Goal: Task Accomplishment & Management: Complete application form

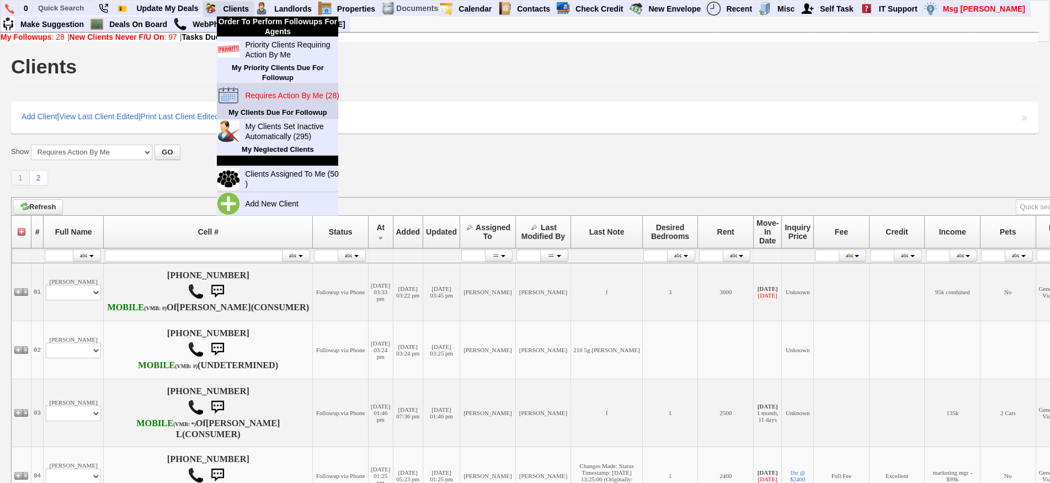
click at [302, 97] on blink "Requires Action By Me (28)" at bounding box center [292, 95] width 94 height 9
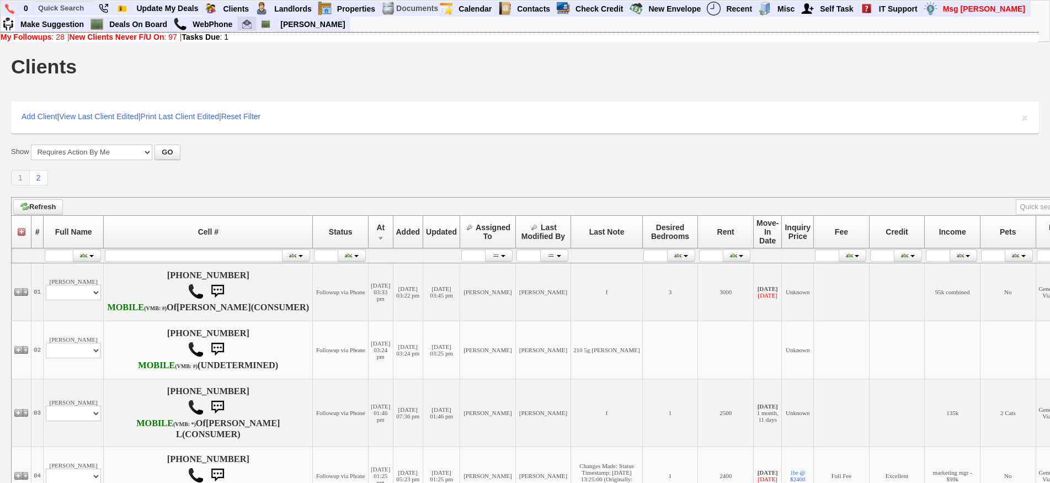
click at [244, 26] on img at bounding box center [246, 23] width 9 height 9
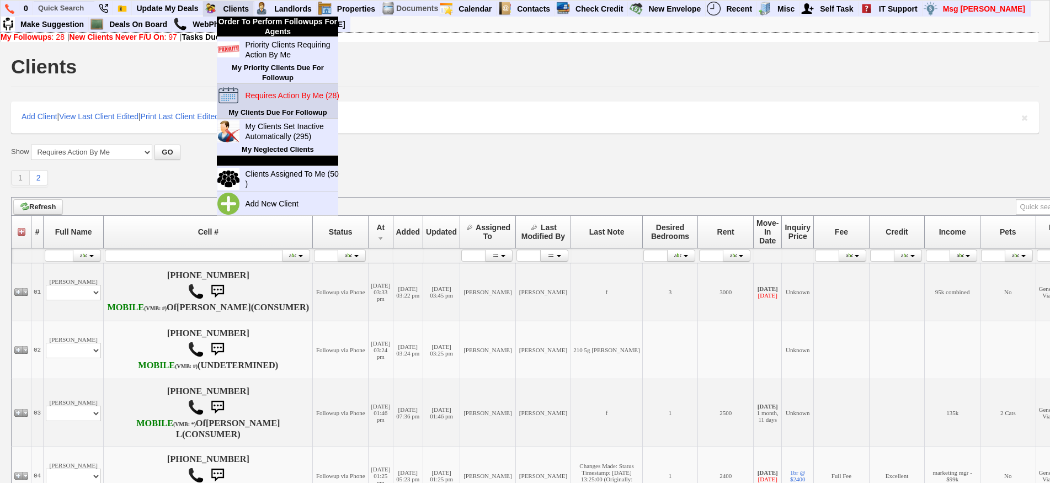
click at [279, 97] on blink "Requires Action By Me (28)" at bounding box center [292, 95] width 94 height 9
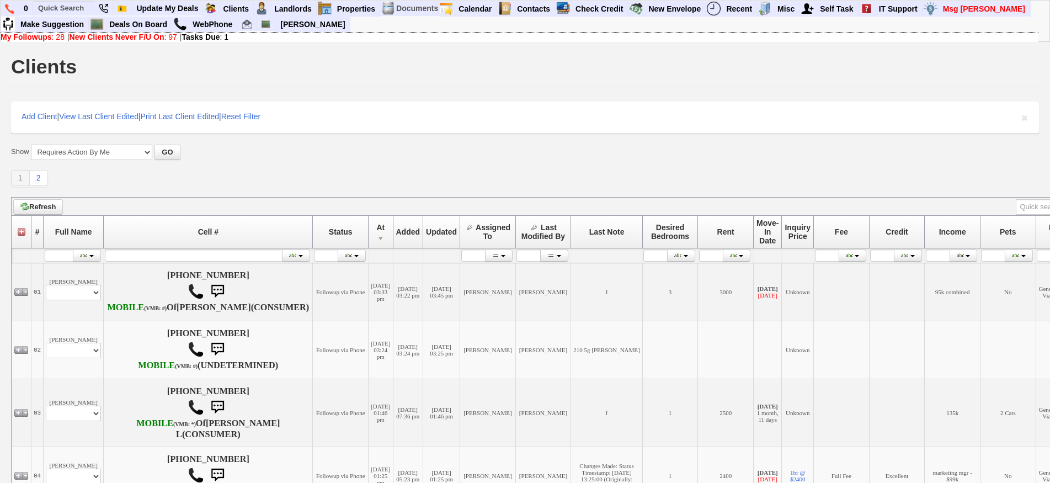
click at [215, 166] on div "Show All My Clients Set Inactive Automatically --------------------------------…" at bounding box center [525, 166] width 1028 height 42
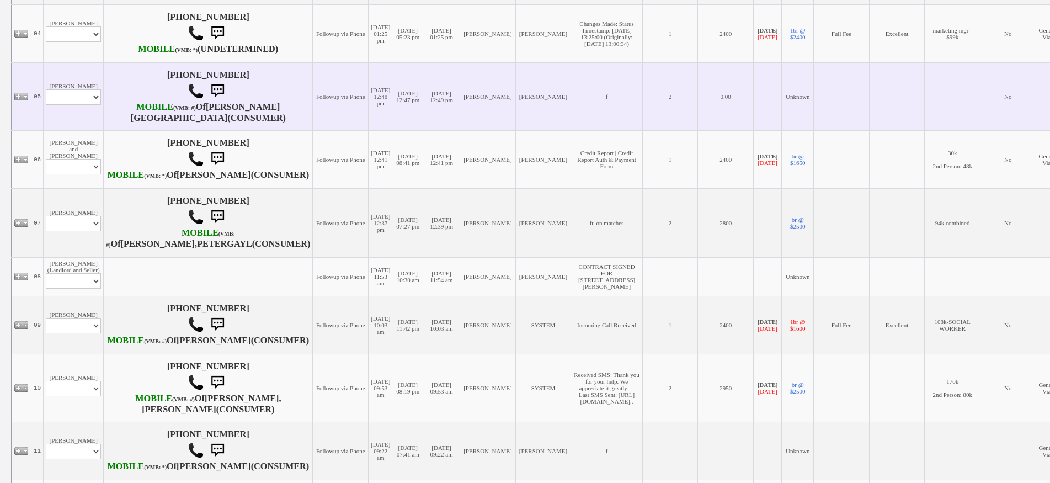
scroll to position [441, 0]
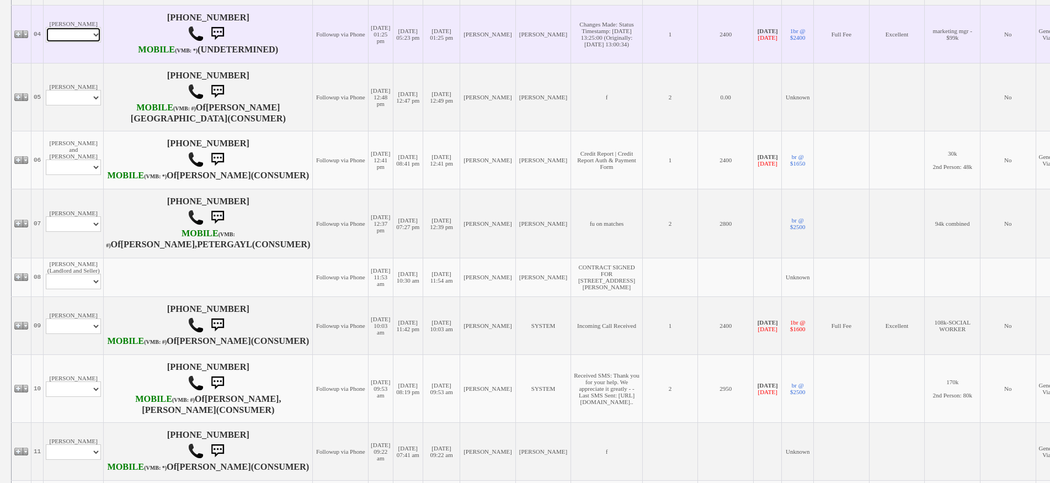
click at [88, 42] on select "Profile Edit Print Email Externally (Will Not Be Tracked In CRM) Closed Deals" at bounding box center [73, 34] width 55 height 15
select select "ChangeURL,/crm/custom/edit_client_form.php?redirect=%2Fcrm%2Fclients.php&id=162…"
click at [46, 42] on select "Profile Edit Print Email Externally (Will Not Be Tracked In CRM) Closed Deals" at bounding box center [73, 34] width 55 height 15
select select
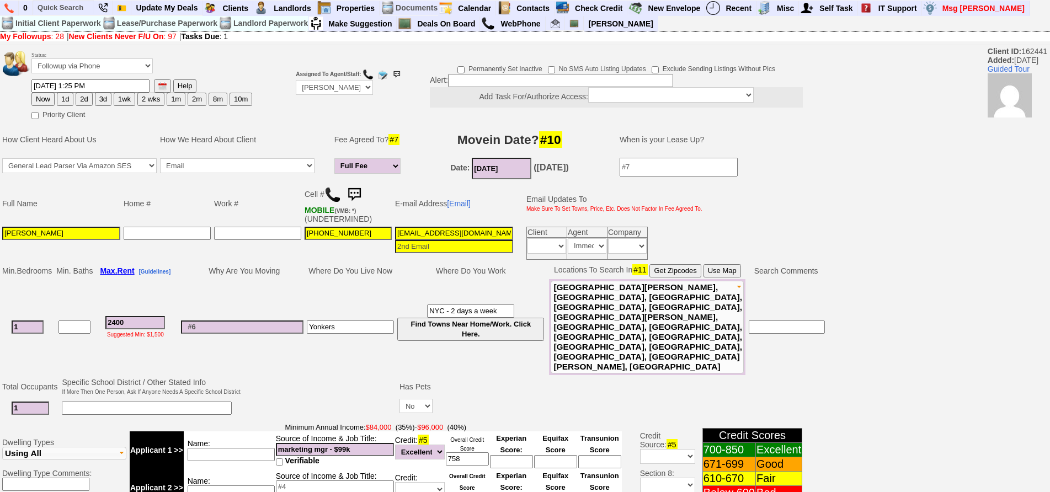
click at [357, 193] on img at bounding box center [354, 195] width 22 height 22
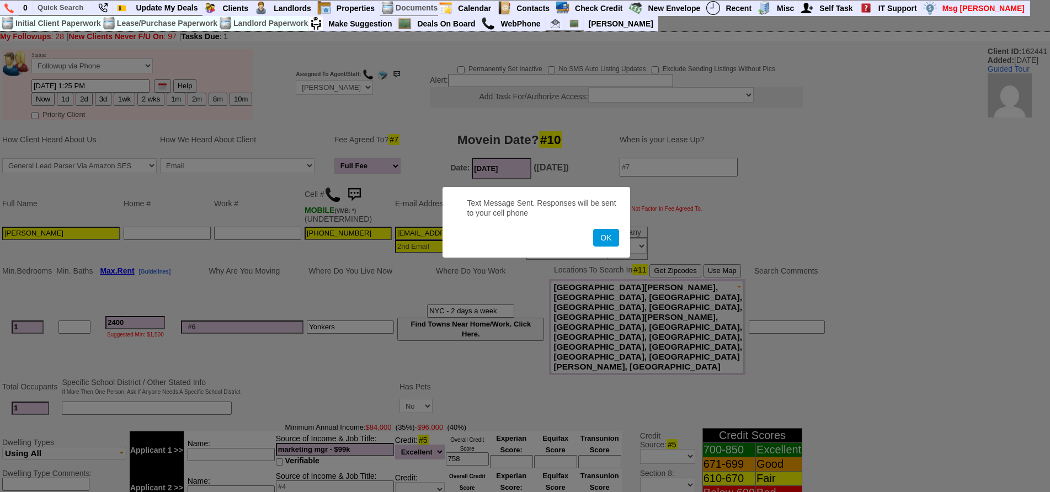
click at [593, 229] on button "OK" at bounding box center [605, 238] width 25 height 18
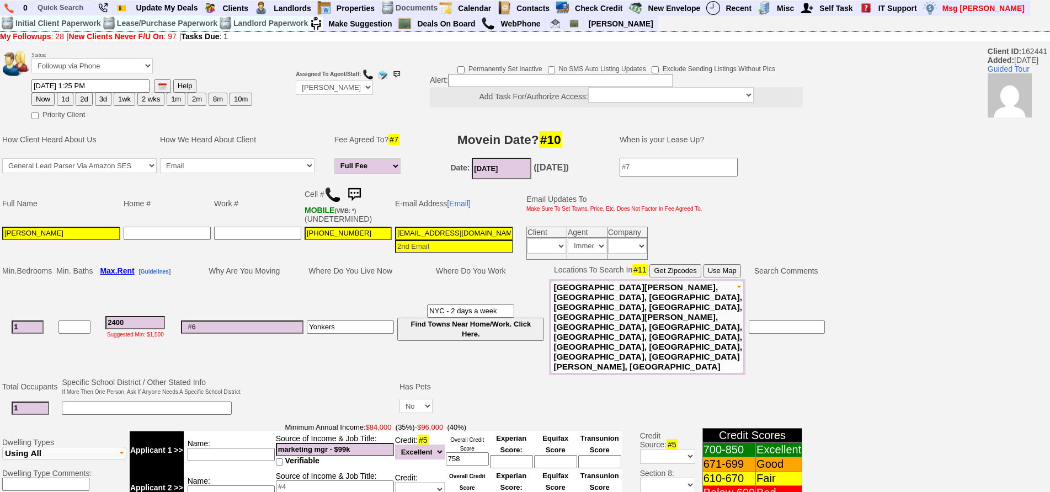
click at [67, 98] on button "1d" at bounding box center [65, 99] width 17 height 13
type input "10/04/2025 10:11 AM"
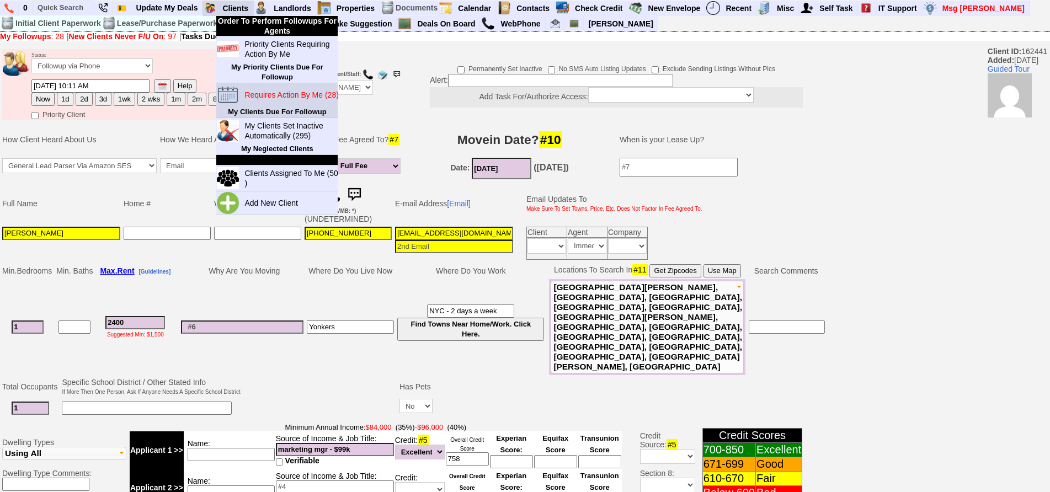
click at [286, 104] on td "Requires Action By Me (28)" at bounding box center [289, 94] width 98 height 23
click at [278, 94] on blink "Requires Action By Me (28)" at bounding box center [291, 95] width 94 height 9
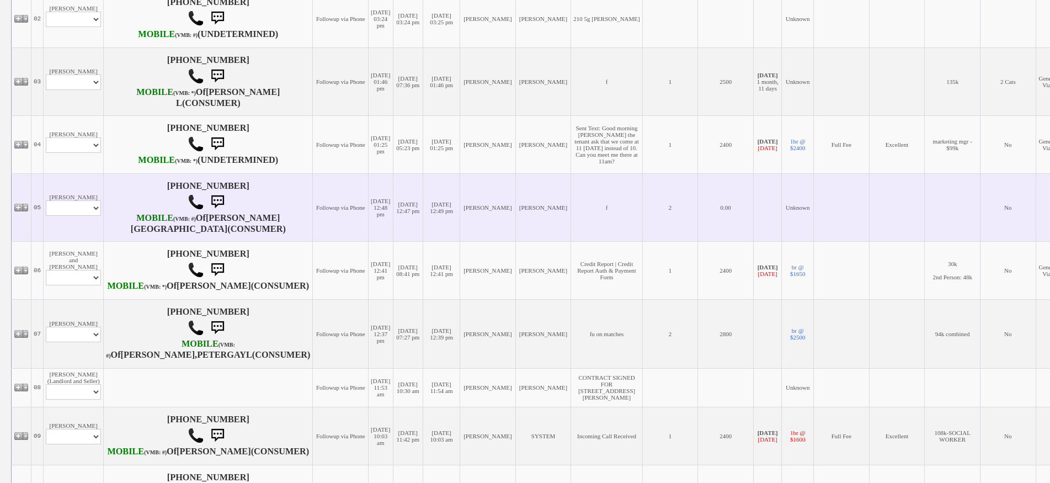
scroll to position [331, 0]
click at [87, 216] on select "Profile Edit Print Email Externally (Will Not Be Tracked In CRM) Closed Deals" at bounding box center [73, 207] width 55 height 15
select select "ChangeURL,/crm/custom/client_profile.php?clientid=168188"
click at [46, 216] on select "Profile Edit Print Email Externally (Will Not Be Tracked In CRM) Closed Deals" at bounding box center [73, 207] width 55 height 15
select select
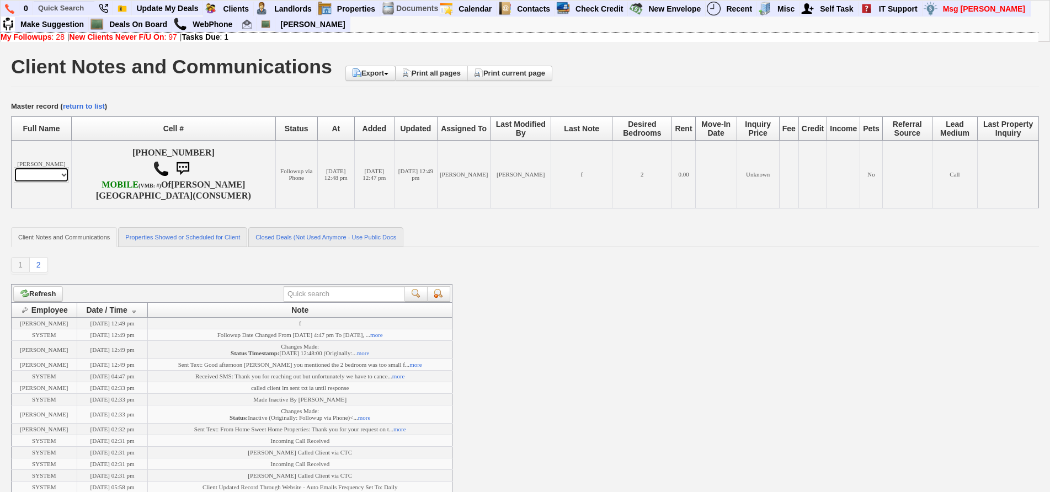
click at [50, 178] on select "Profile Edit Print Email Externally (Will Not Be Tracked In CRM) Closed Deals" at bounding box center [41, 174] width 55 height 15
select select "ChangeURL,/crm/custom/edit_client_form.php?redirect=%2Fcrm%2Fclients.php&id=168…"
click at [14, 167] on select "Profile Edit Print Email Externally (Will Not Be Tracked In CRM) Closed Deals" at bounding box center [41, 174] width 55 height 15
select select
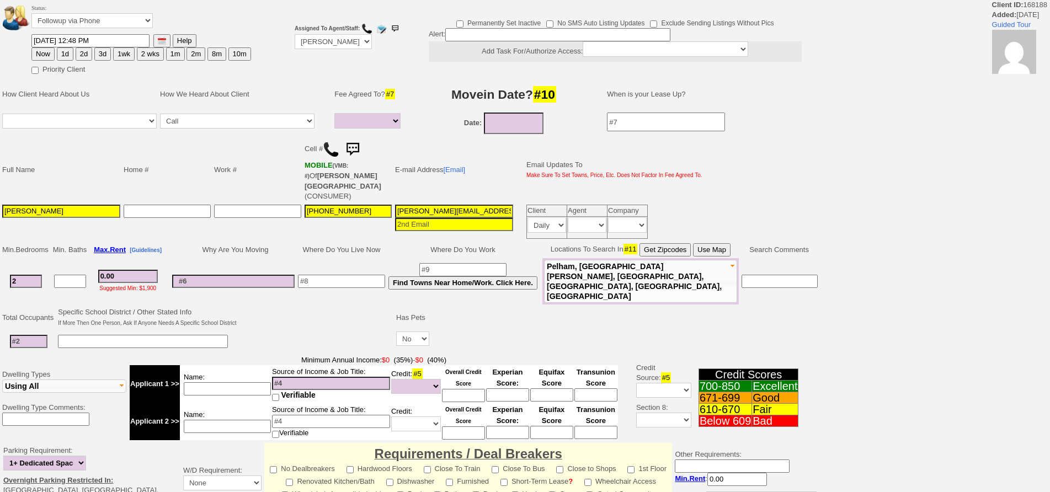
select select
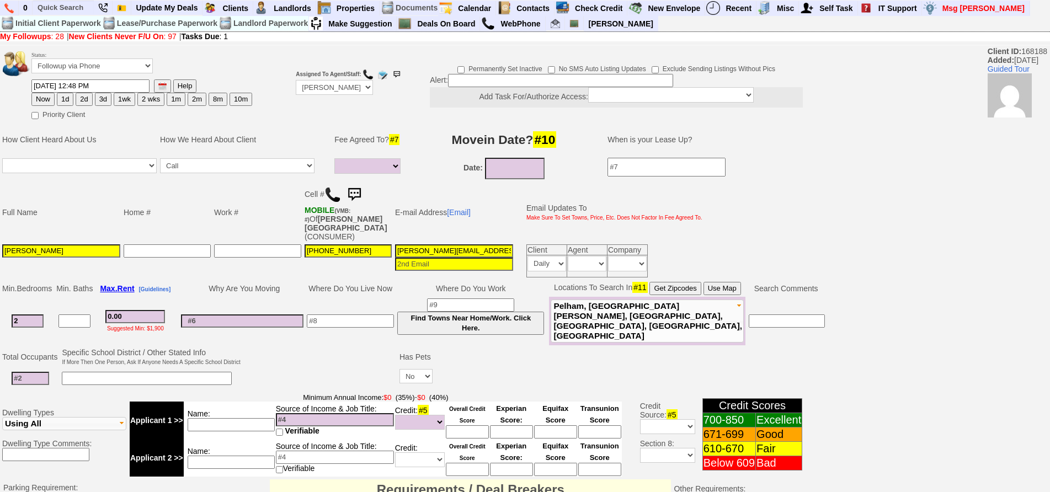
click at [332, 195] on img at bounding box center [333, 195] width 17 height 17
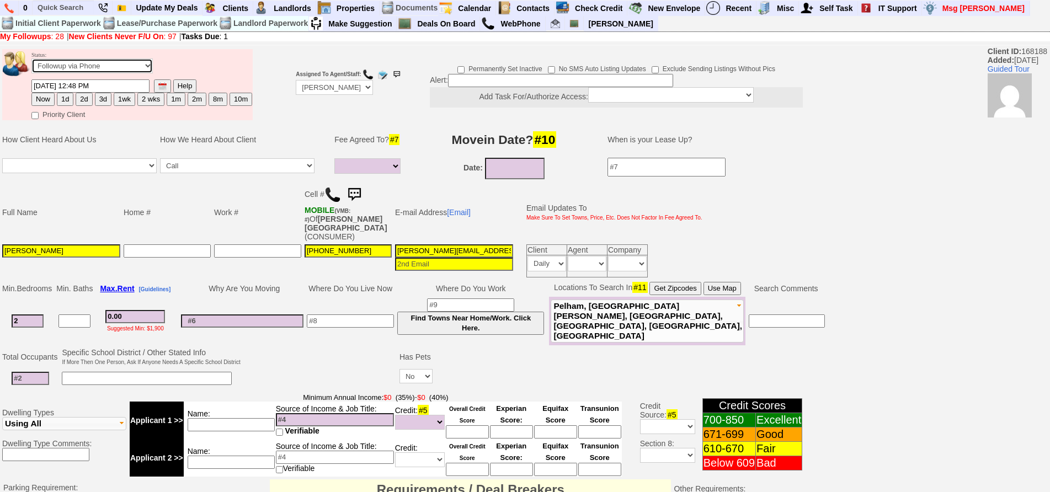
click at [92, 68] on select "Followup via Phone Followup via Email Followup When Section 8 Property Found De…" at bounding box center [91, 65] width 121 height 15
select select "Inactive"
click at [31, 58] on select "Followup via Phone Followup via Email Followup When Section 8 Property Found De…" at bounding box center [91, 65] width 121 height 15
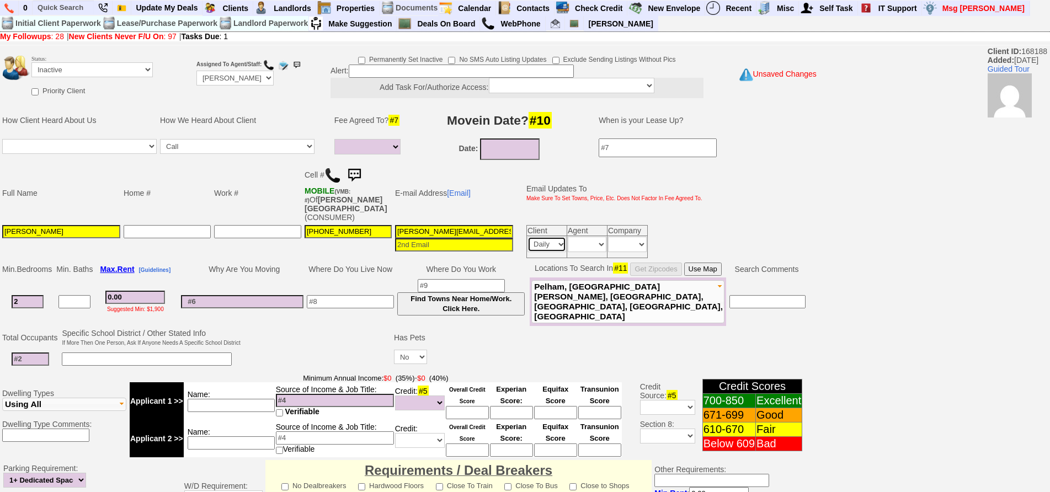
click at [546, 237] on select "Immediately Daily" at bounding box center [547, 244] width 39 height 15
select select
click at [528, 237] on select "Immediately Daily" at bounding box center [547, 244] width 39 height 15
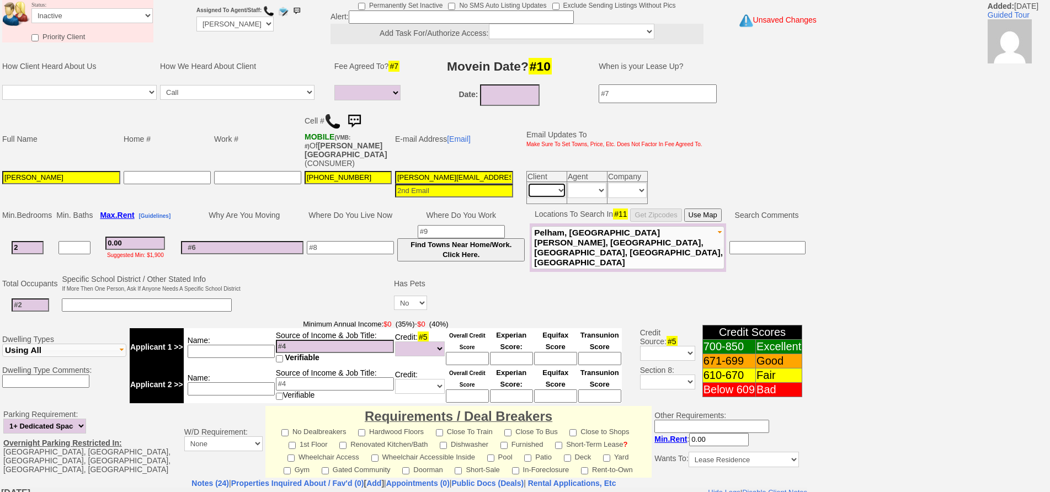
scroll to position [307, 0]
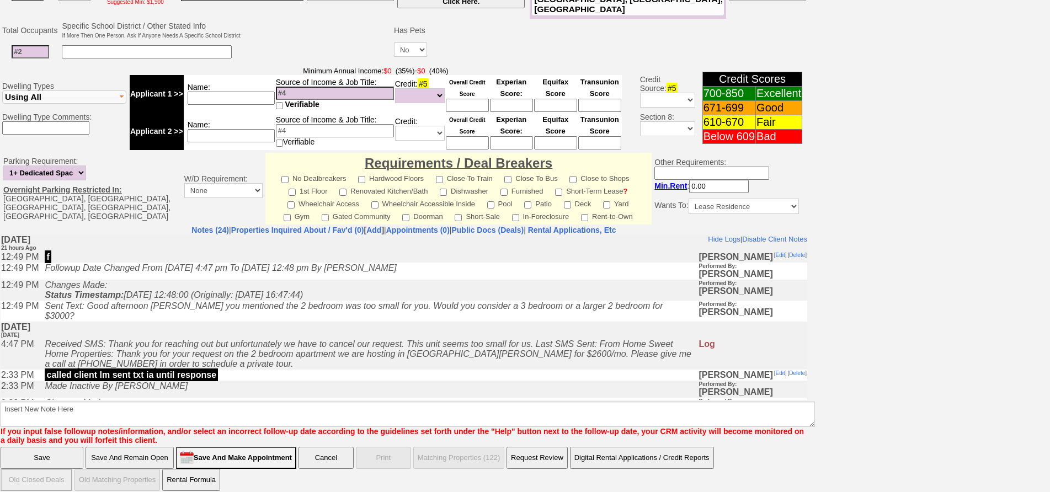
click at [326, 368] on td "Received SMS: Thank you for reaching out but unfortunately we have to cancel ou…" at bounding box center [368, 353] width 659 height 31
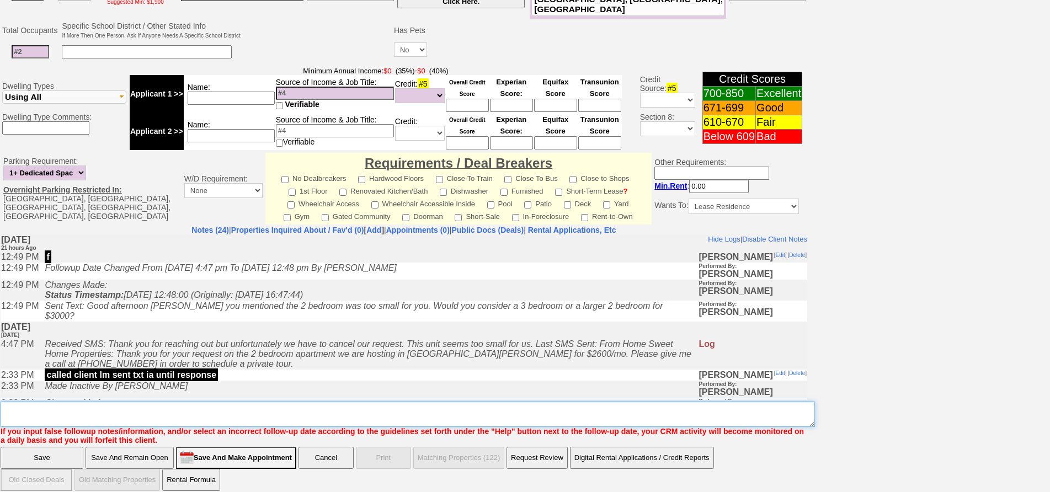
drag, startPoint x: 79, startPoint y: 414, endPoint x: 89, endPoint y: 412, distance: 10.3
click at [89, 412] on textarea "Insert New Note Here" at bounding box center [408, 414] width 815 height 25
click at [89, 414] on textarea "Insert New Note Here" at bounding box center [408, 414] width 815 height 25
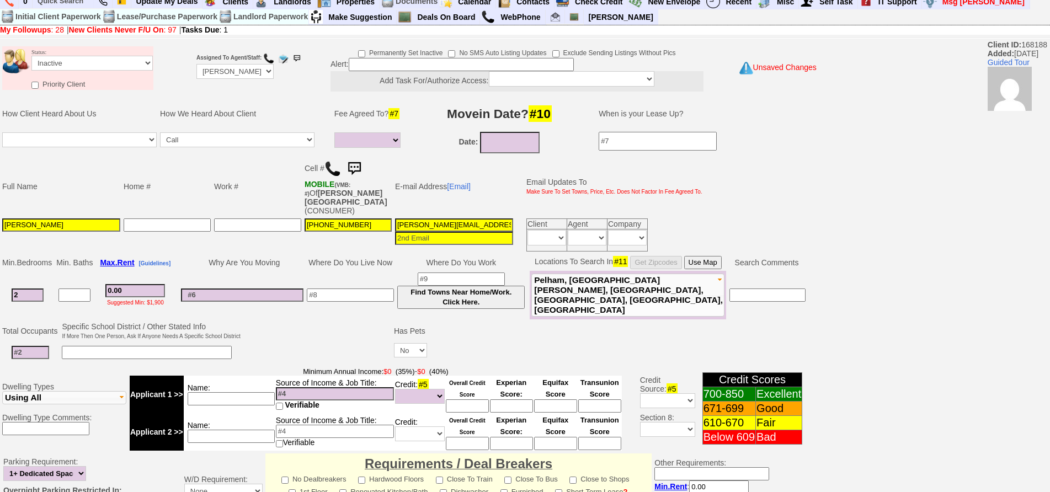
scroll to position [0, 0]
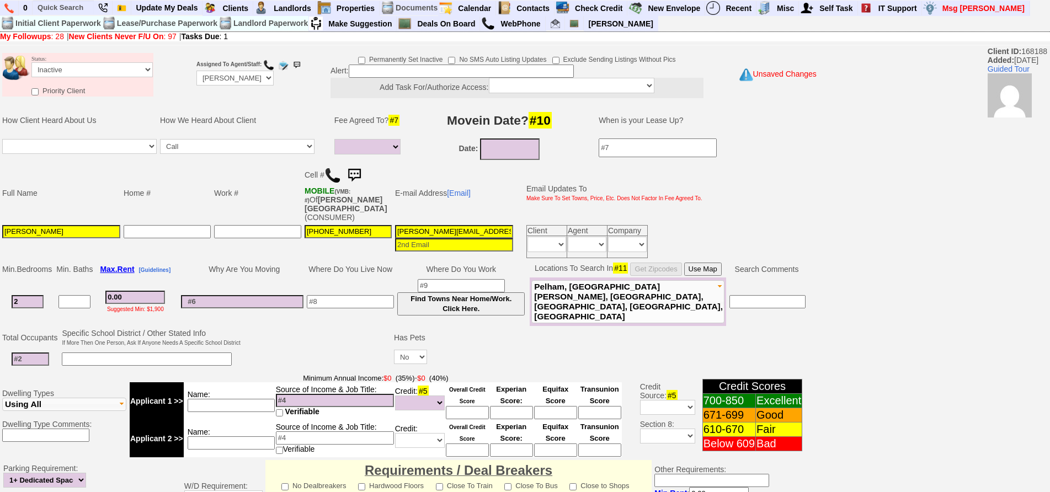
type textarea "called client lm ia until response"
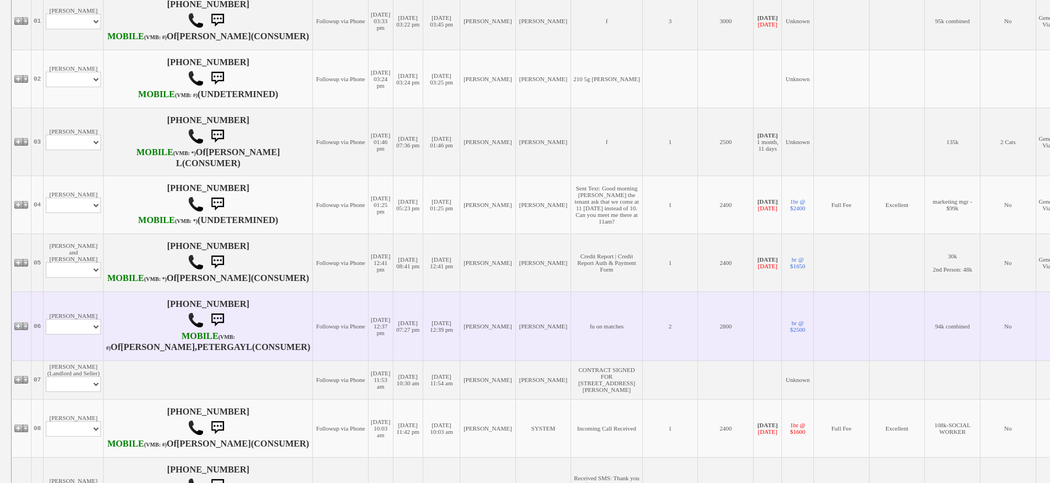
scroll to position [386, 0]
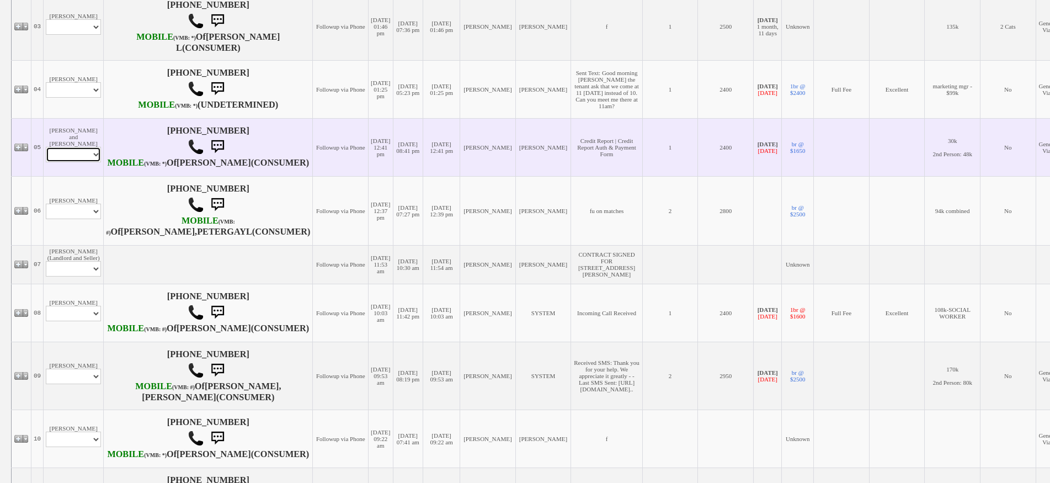
click at [75, 162] on select "Profile Edit Print Email Externally (Will Not Be Tracked In CRM) Closed Deals" at bounding box center [73, 154] width 55 height 15
select select "ChangeURL,/crm/custom/edit_client_form.php?redirect=%2Fcrm%2Fclients.php&id=135…"
click at [46, 162] on select "Profile Edit Print Email Externally (Will Not Be Tracked In CRM) Closed Deals" at bounding box center [73, 154] width 55 height 15
select select
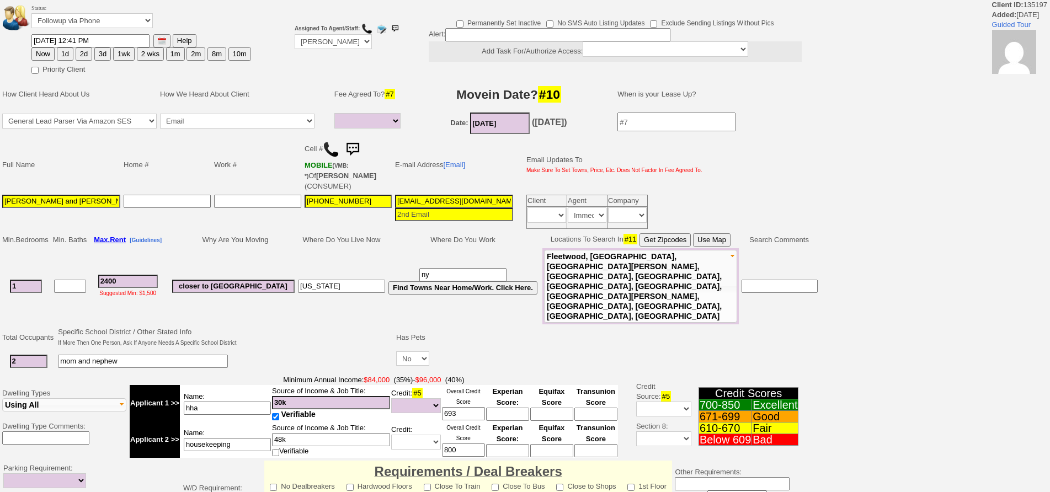
select select
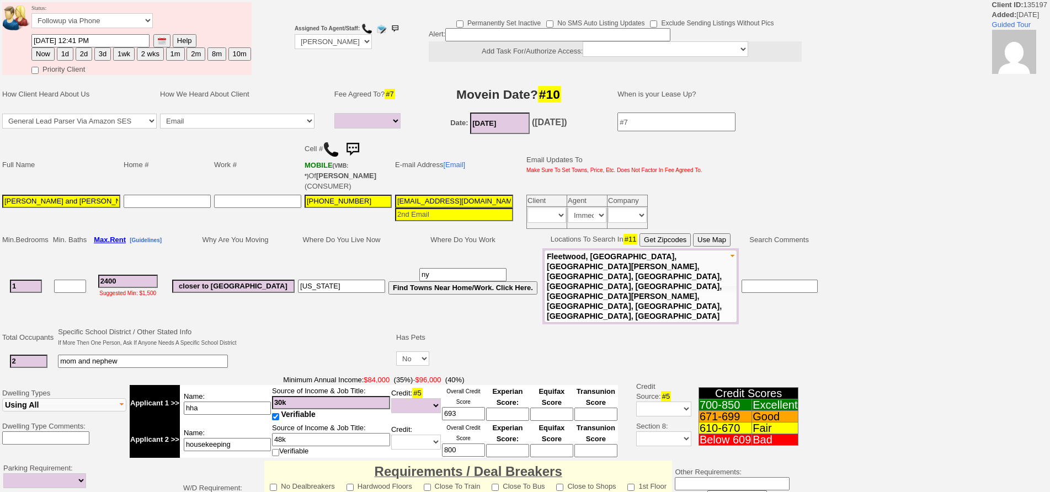
click at [102, 51] on button "3d" at bounding box center [102, 53] width 17 height 13
type input "10/06/2025 10:15 AM"
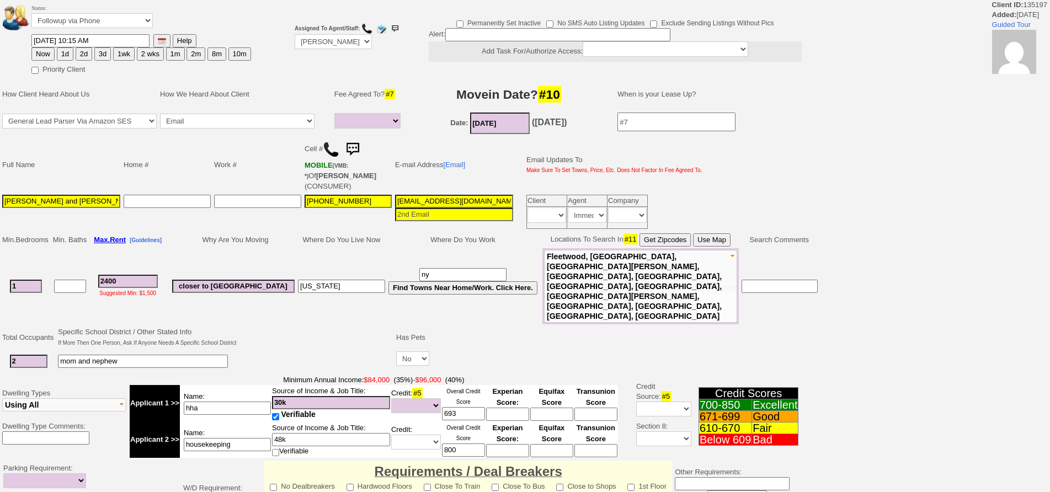
click at [102, 51] on button "3d" at bounding box center [102, 53] width 17 height 13
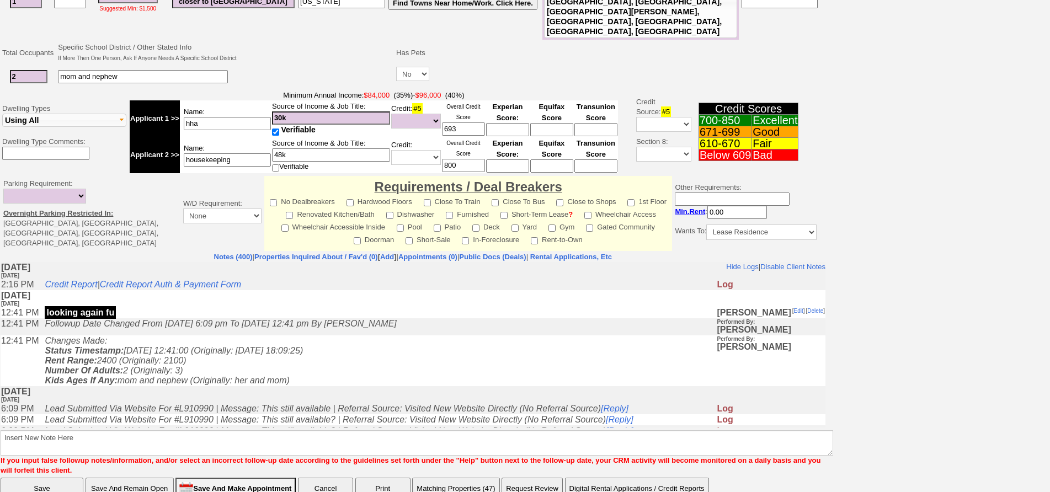
click at [504, 389] on td "Notes (400) | Properties Inquired About / Fav'd (0) [ Add ] | Appointments (0) …" at bounding box center [413, 364] width 826 height 225
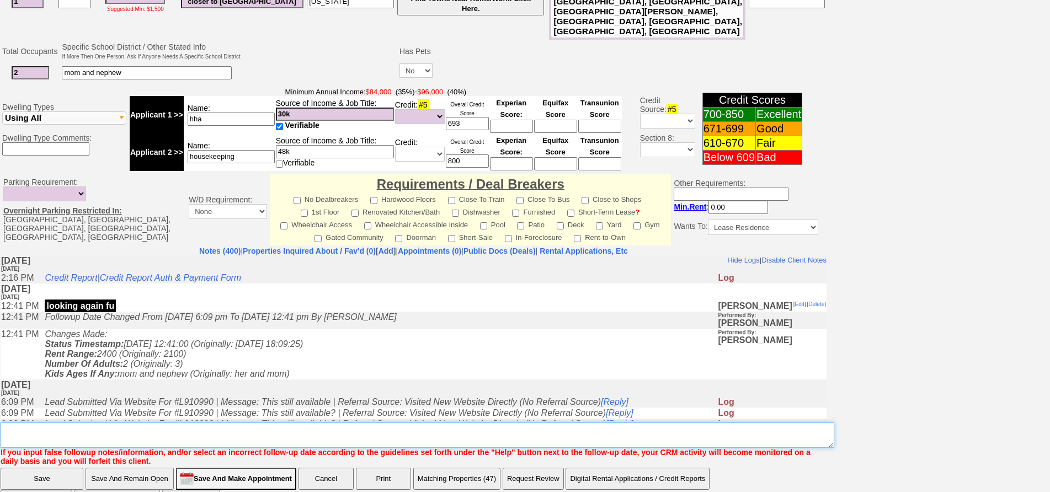
click at [512, 423] on textarea "Insert New Note Here" at bounding box center [418, 435] width 834 height 25
type textarea "f"
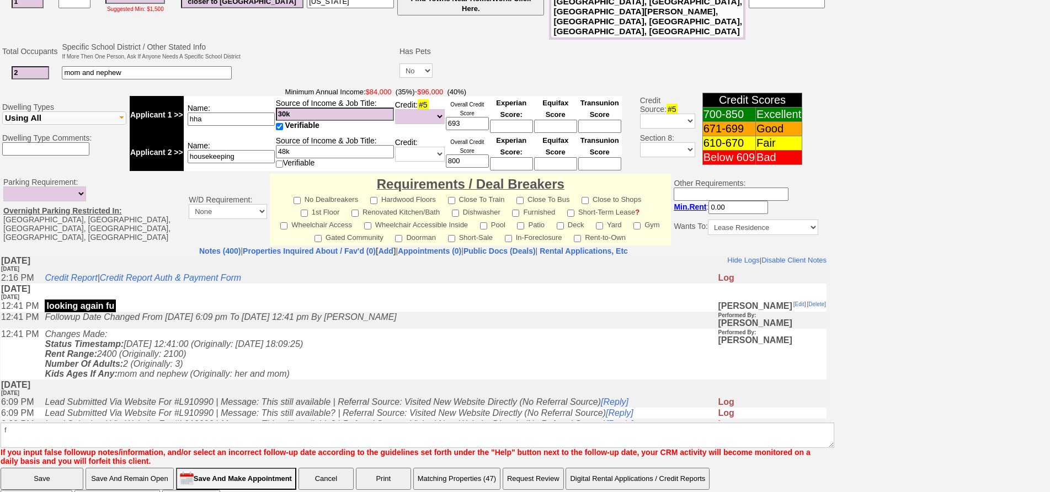
click input "Save" at bounding box center [42, 479] width 83 height 22
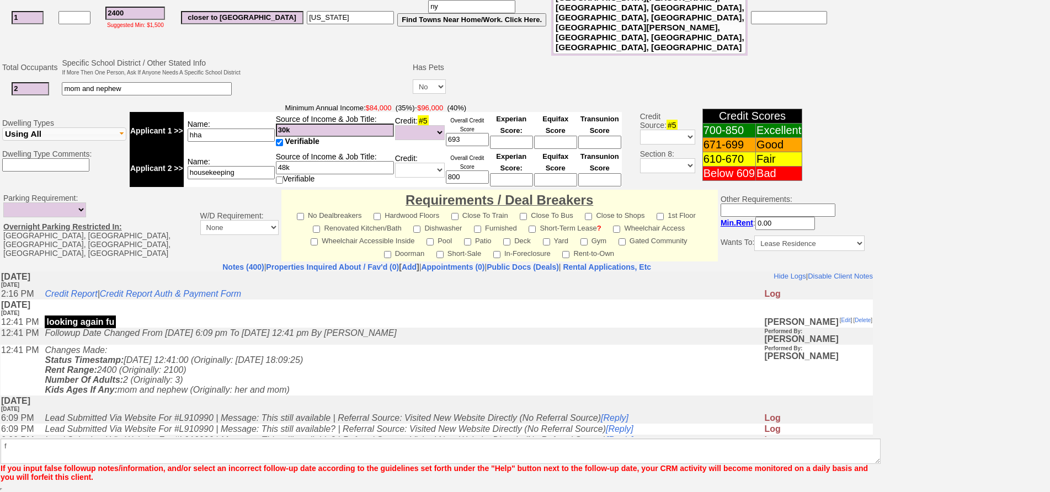
scroll to position [279, 0]
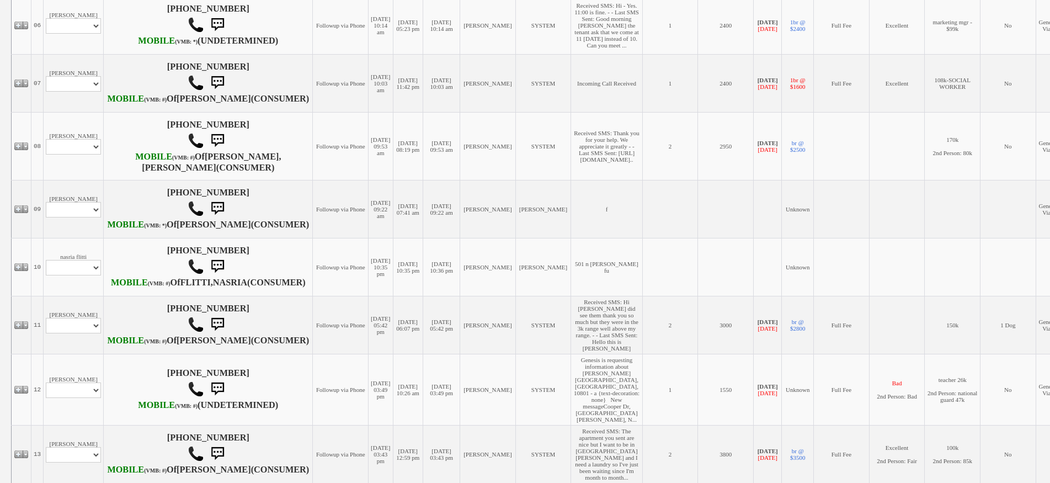
scroll to position [717, 0]
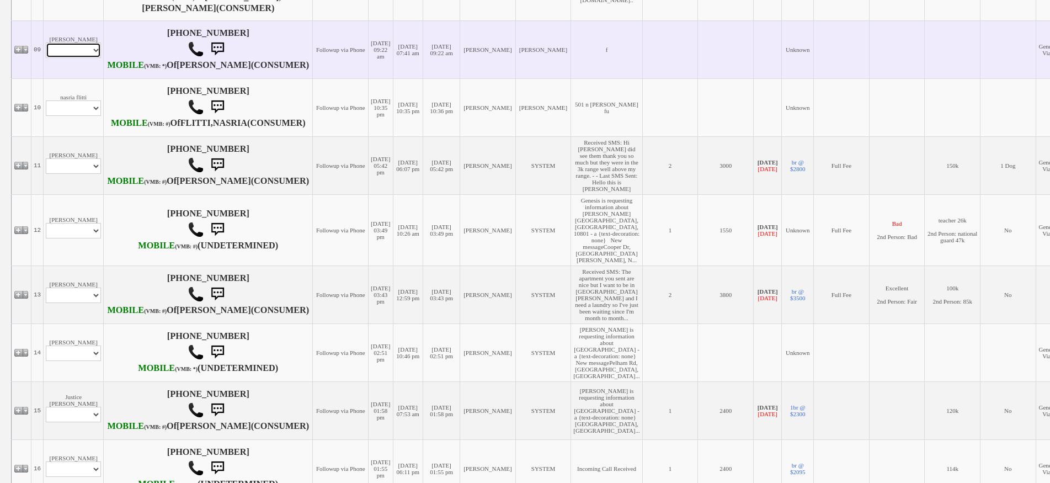
click at [77, 58] on select "Profile Edit Print Email Externally (Will Not Be Tracked In CRM) Closed Deals" at bounding box center [73, 49] width 55 height 15
select select "ChangeURL,/crm/custom/edit_client_form.php?redirect=%2Fcrm%2Fclients.php&id=168…"
click at [46, 58] on select "Profile Edit Print Email Externally (Will Not Be Tracked In CRM) Closed Deals" at bounding box center [73, 49] width 55 height 15
select select
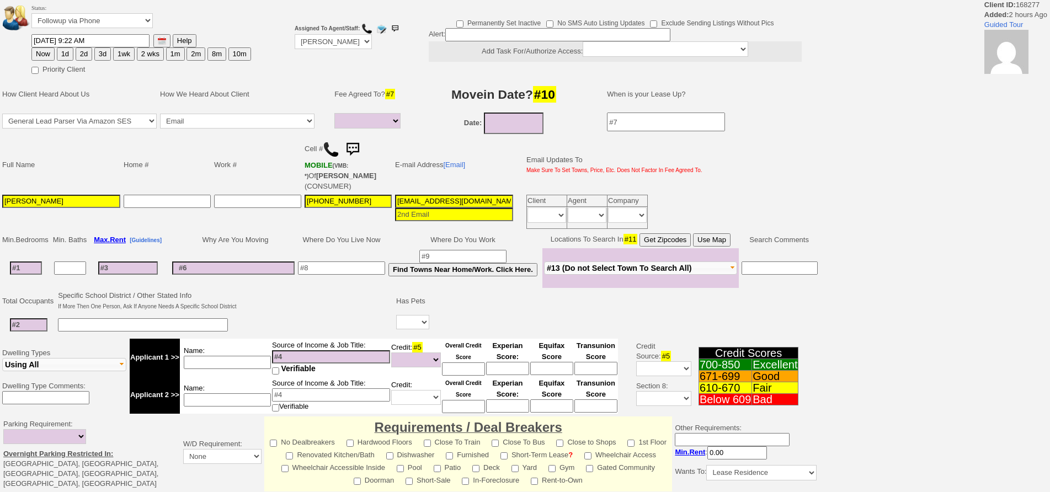
select select
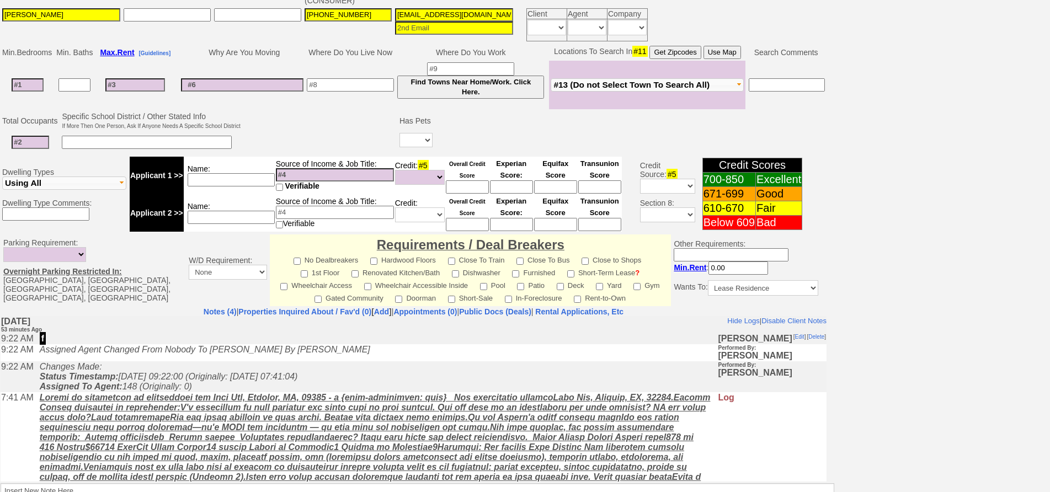
scroll to position [152, 0]
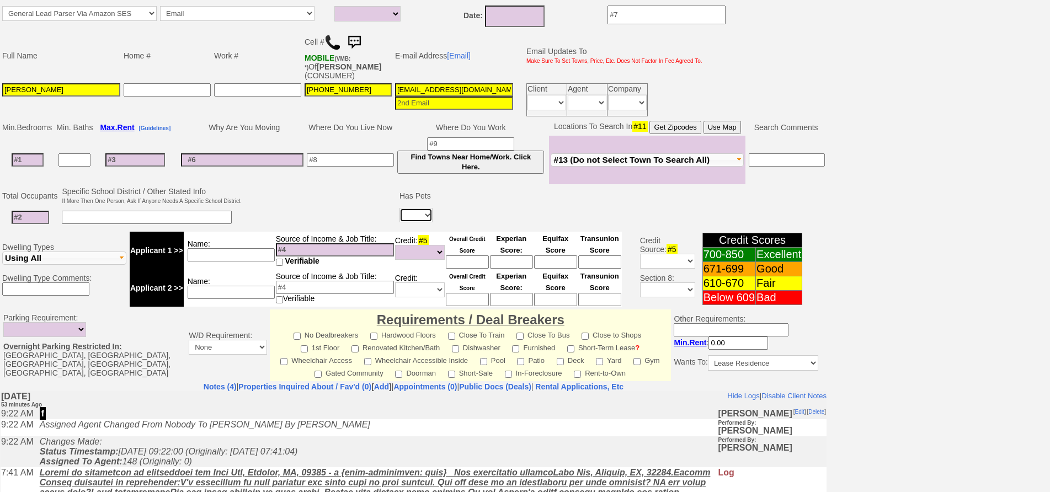
drag, startPoint x: 418, startPoint y: 216, endPoint x: 419, endPoint y: 221, distance: 5.6
click at [418, 216] on select "Yes No" at bounding box center [416, 215] width 33 height 14
select select "Yes"
click at [401, 208] on select "Yes No" at bounding box center [416, 215] width 33 height 14
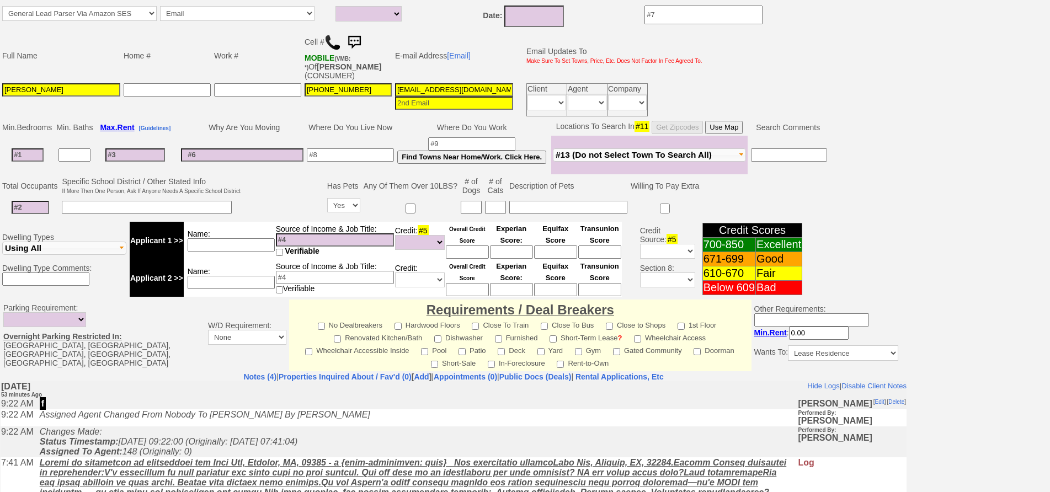
click at [472, 209] on input at bounding box center [471, 207] width 21 height 13
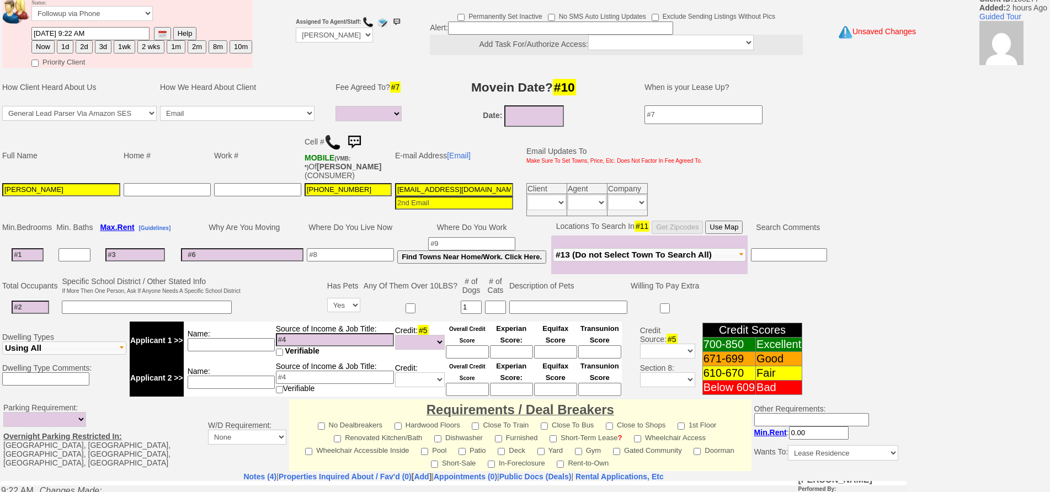
scroll to position [0, 0]
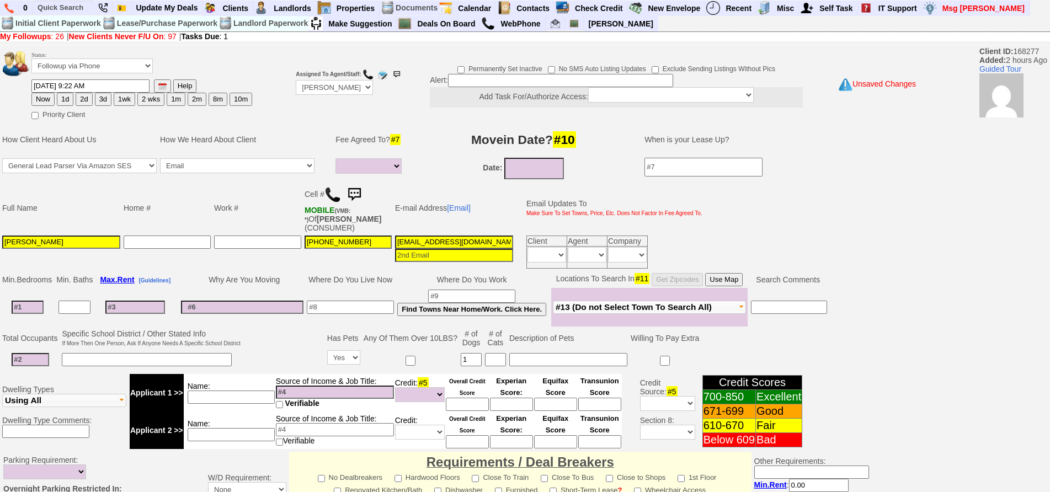
type input "1"
click at [153, 305] on input at bounding box center [135, 307] width 60 height 13
type input "24"
select select
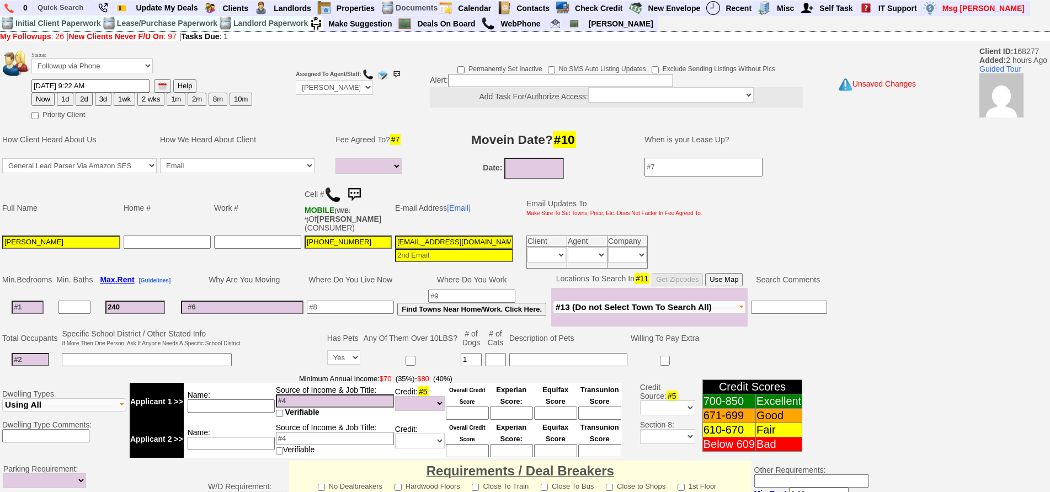
type input "2400"
select select
type input "2400"
select select
click at [34, 306] on input at bounding box center [28, 307] width 32 height 13
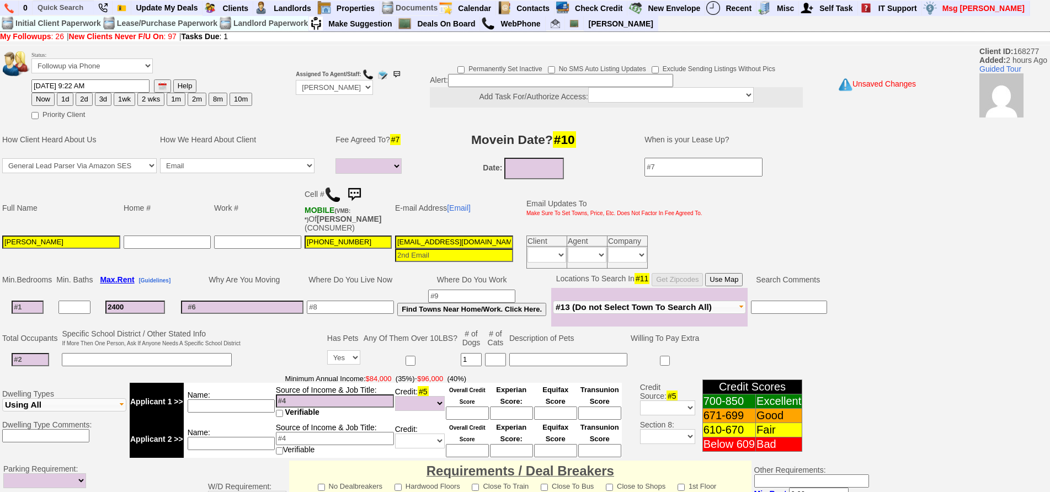
type input "1"
select select
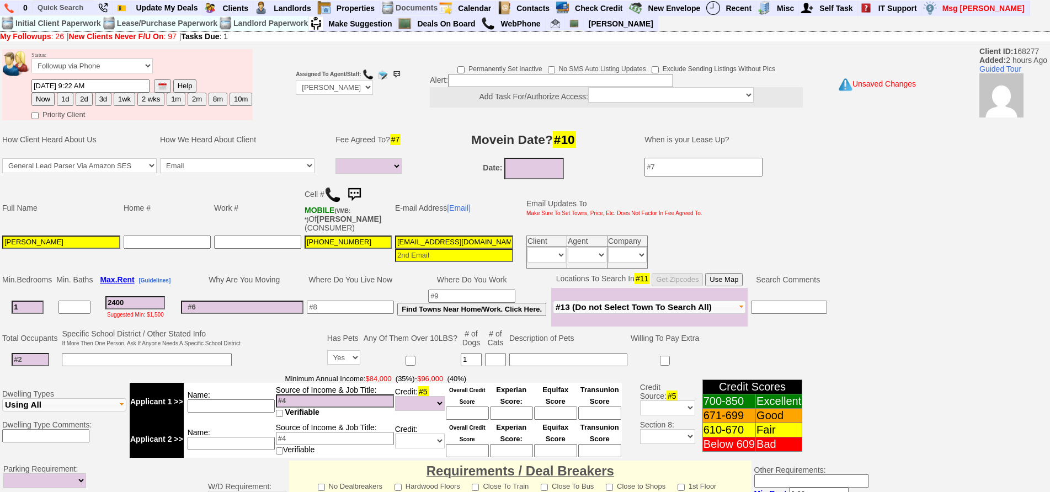
type input "1"
click at [737, 276] on button "Use Map" at bounding box center [724, 279] width 38 height 13
select select
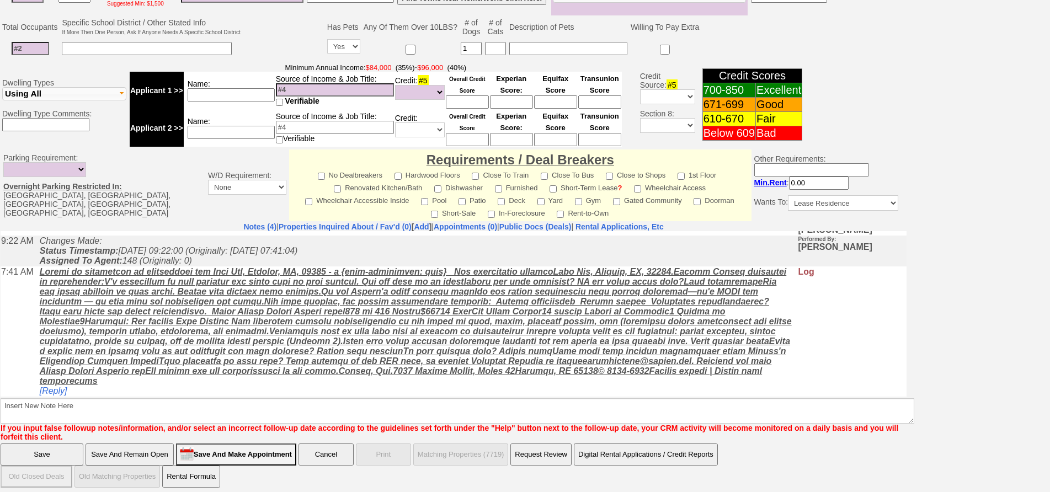
click at [102, 455] on input "Save And Remain Open" at bounding box center [130, 455] width 88 height 22
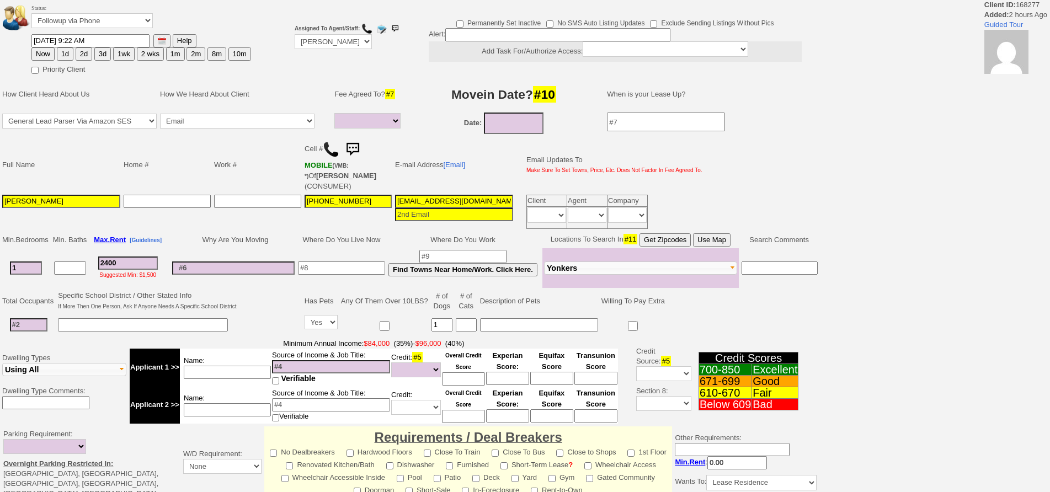
select select
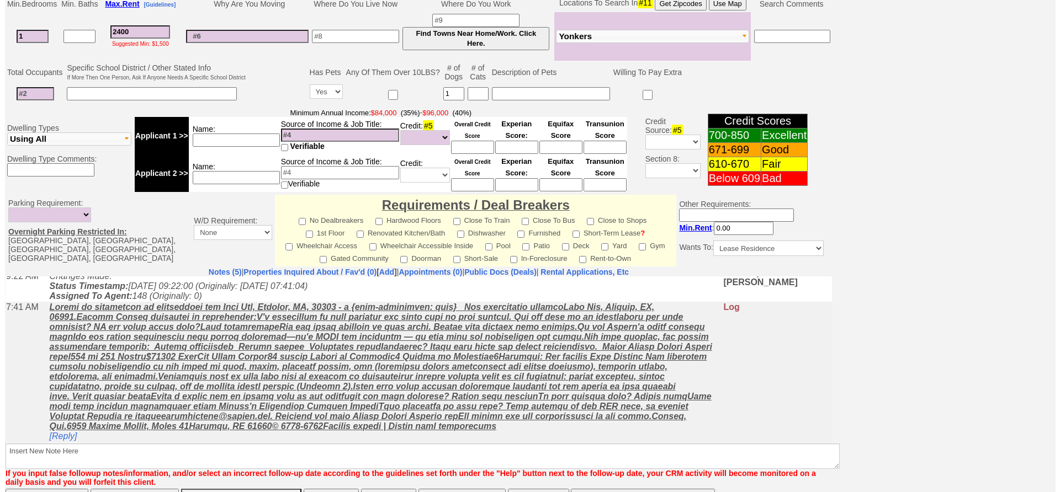
scroll to position [327, 0]
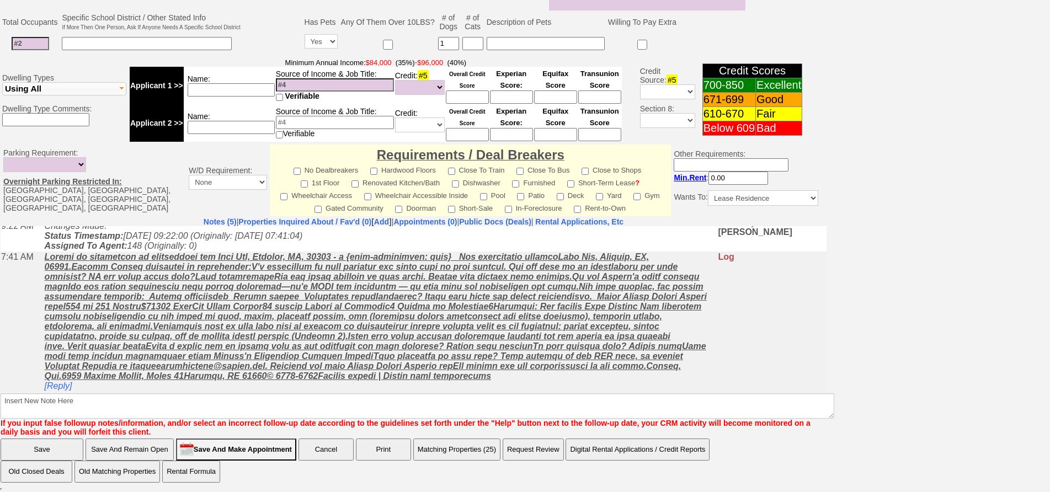
click at [470, 444] on button "Matching Properties (25)" at bounding box center [456, 450] width 87 height 22
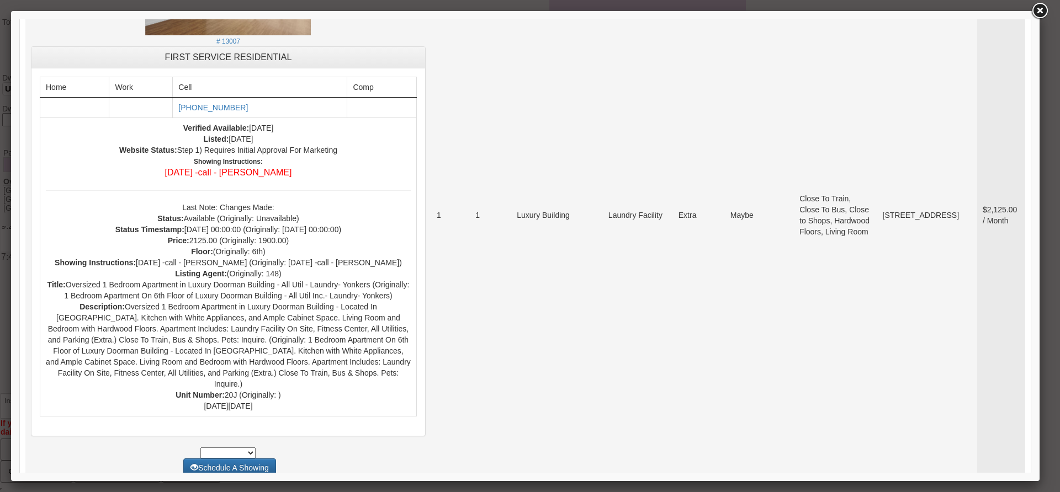
scroll to position [4193, 0]
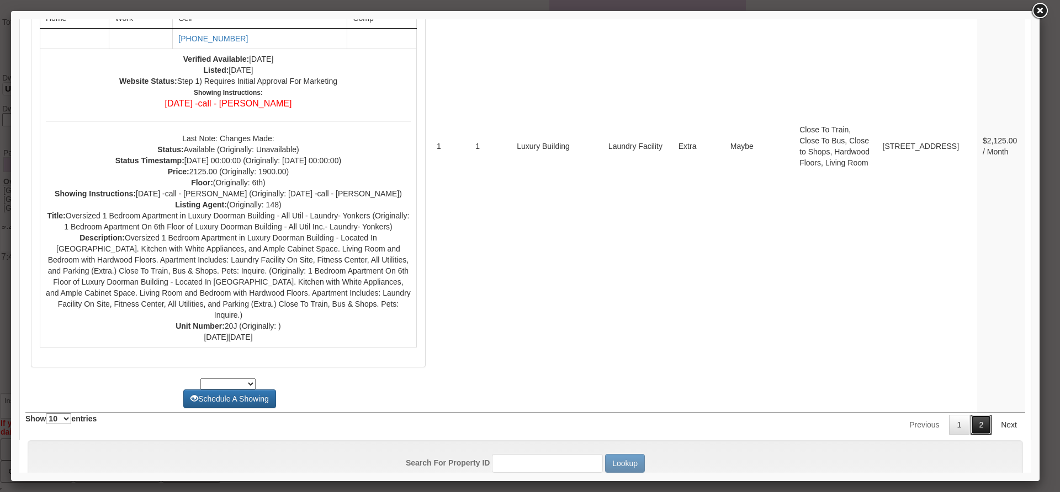
click at [970, 415] on link "2" at bounding box center [980, 425] width 21 height 20
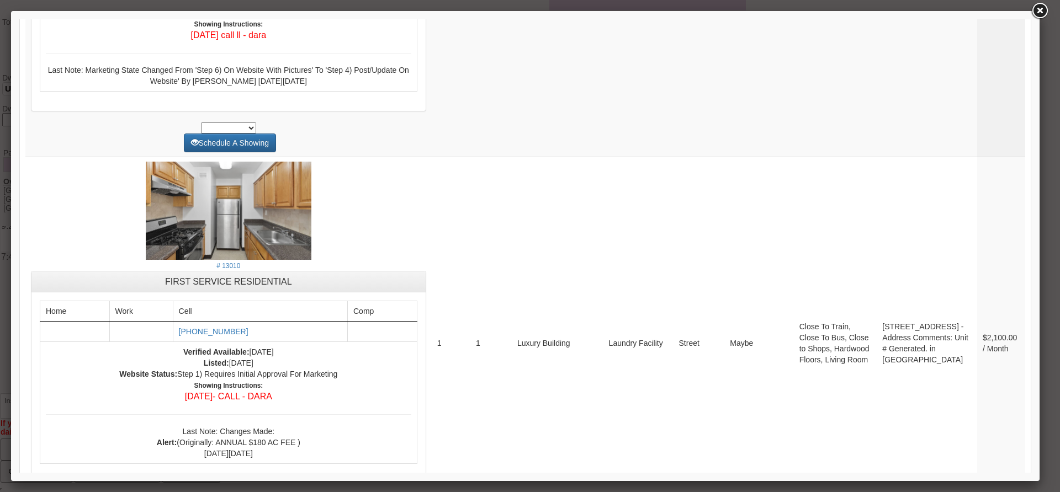
scroll to position [0, 0]
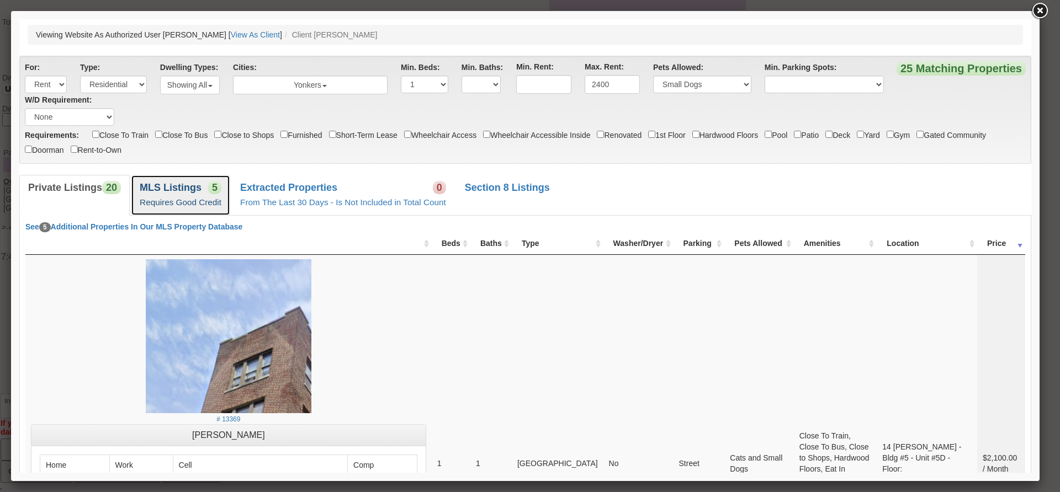
click at [175, 204] on small "Requires Good Credit" at bounding box center [181, 202] width 82 height 9
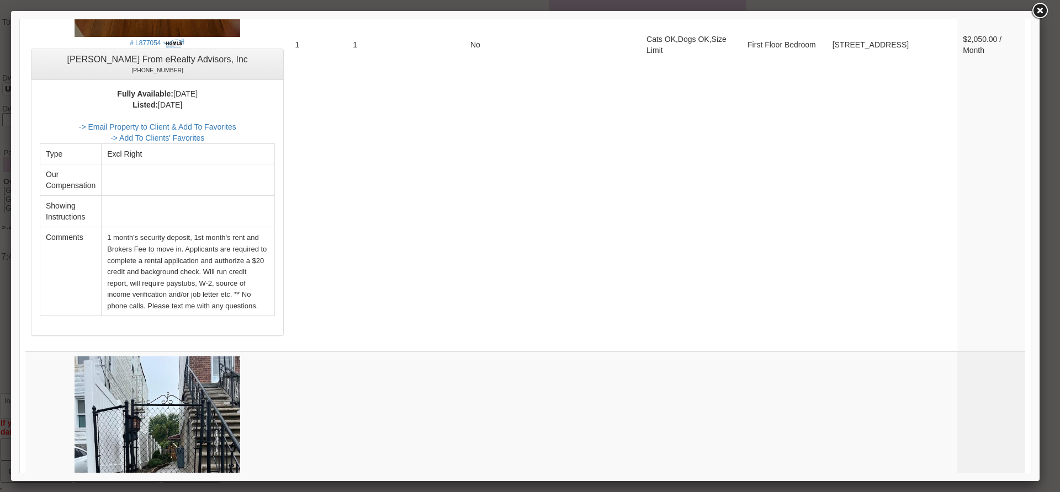
scroll to position [2428, 0]
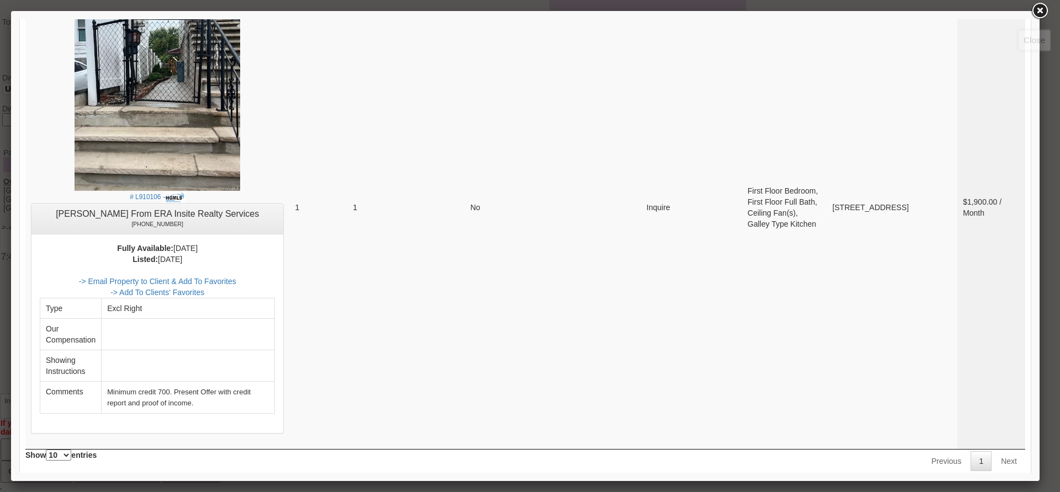
click at [1040, 15] on link at bounding box center [1039, 11] width 20 height 20
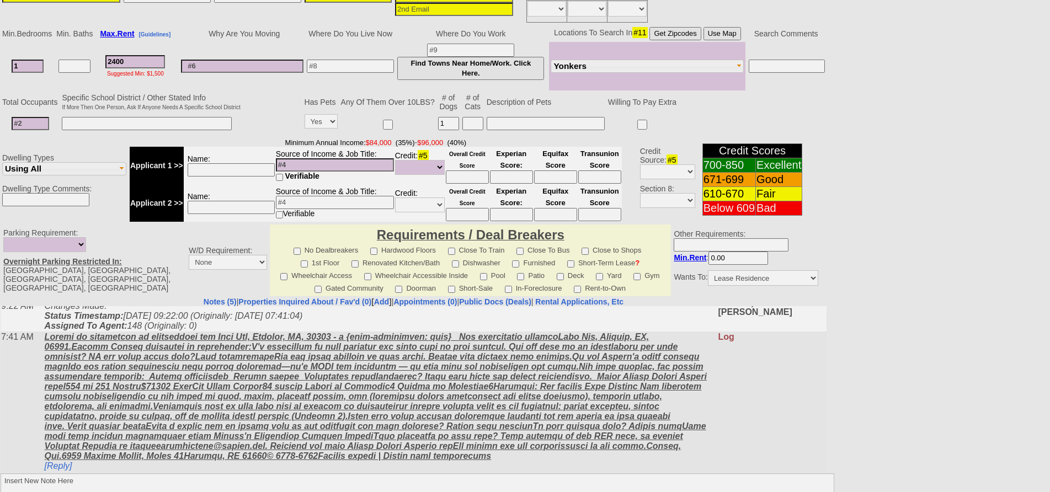
scroll to position [0, 0]
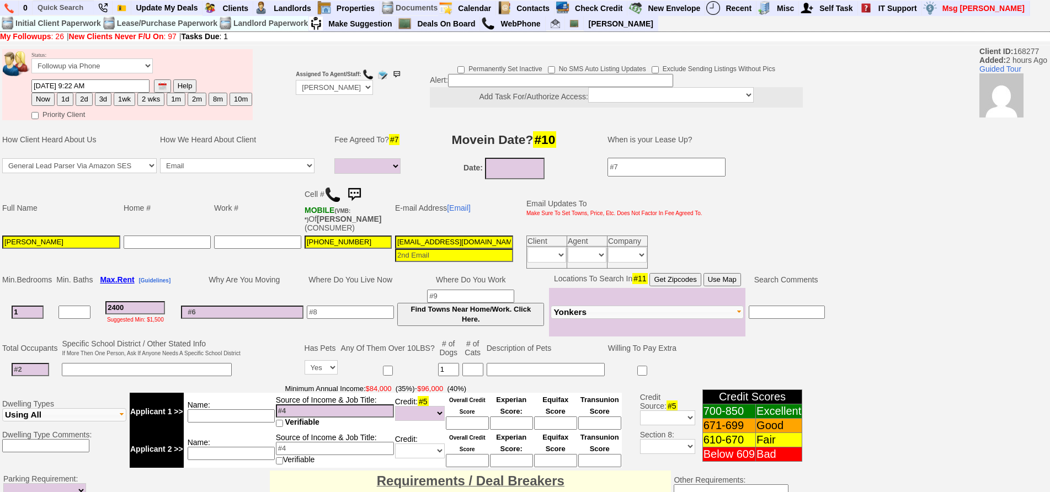
click at [339, 194] on img at bounding box center [333, 195] width 17 height 17
click at [331, 196] on img at bounding box center [333, 195] width 17 height 17
click at [104, 100] on button "3d" at bounding box center [103, 99] width 17 height 13
type input "10/06/2025 10:16 AM"
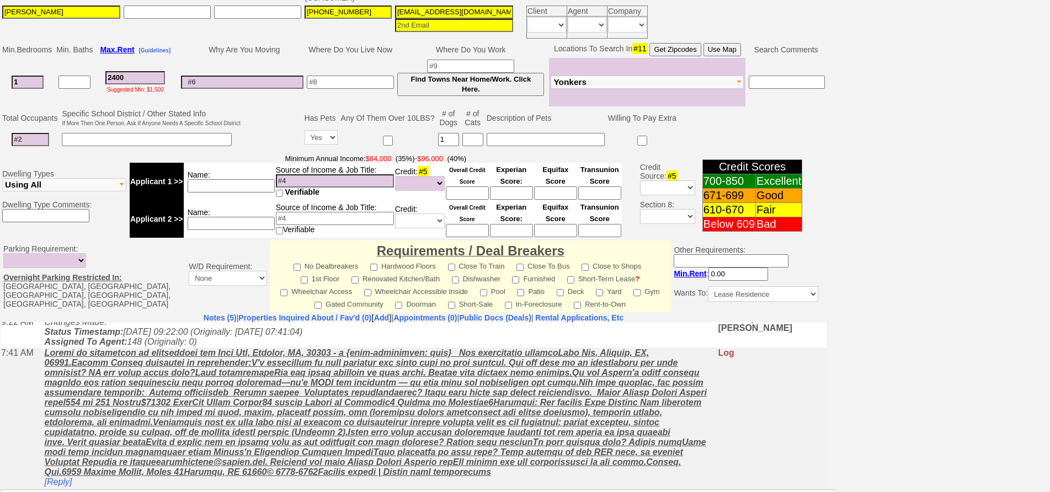
scroll to position [327, 0]
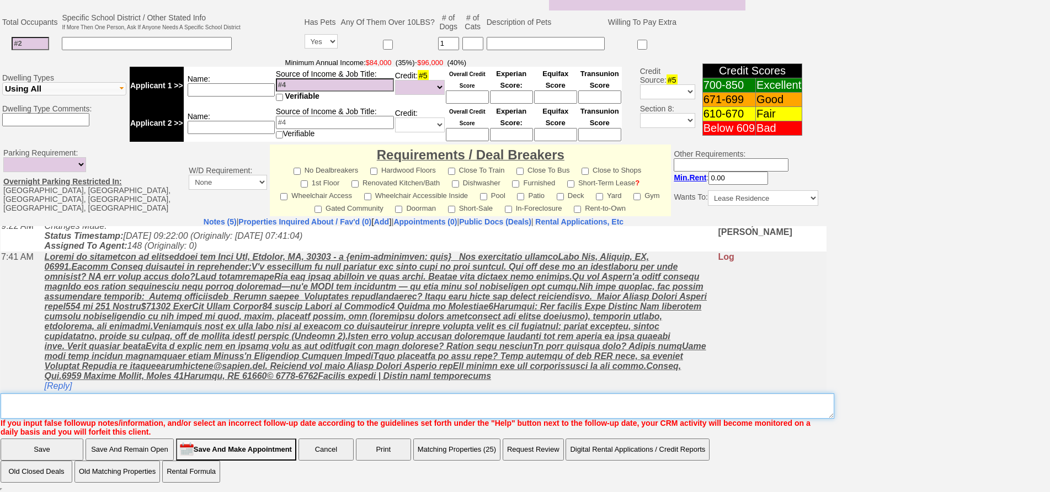
click at [186, 418] on textarea "Insert New Note Here" at bounding box center [418, 405] width 834 height 25
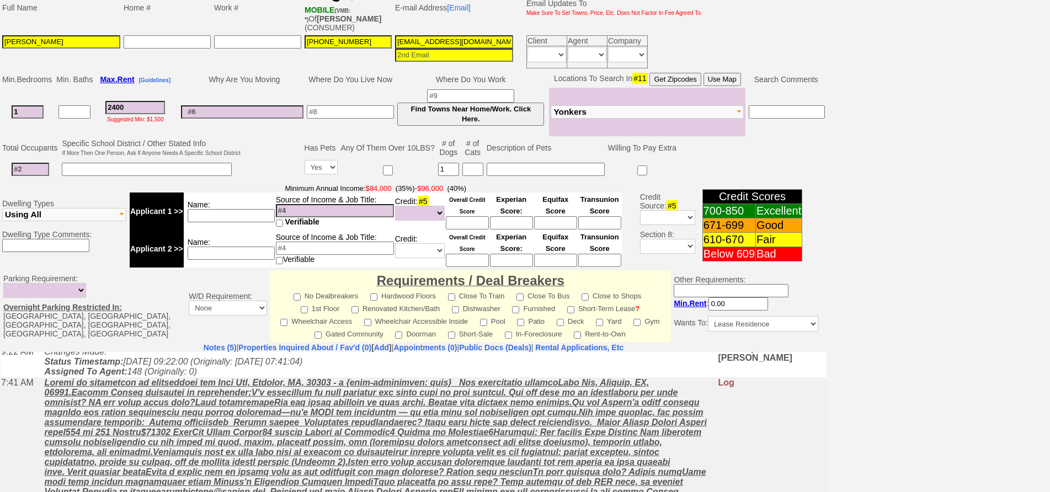
scroll to position [51, 0]
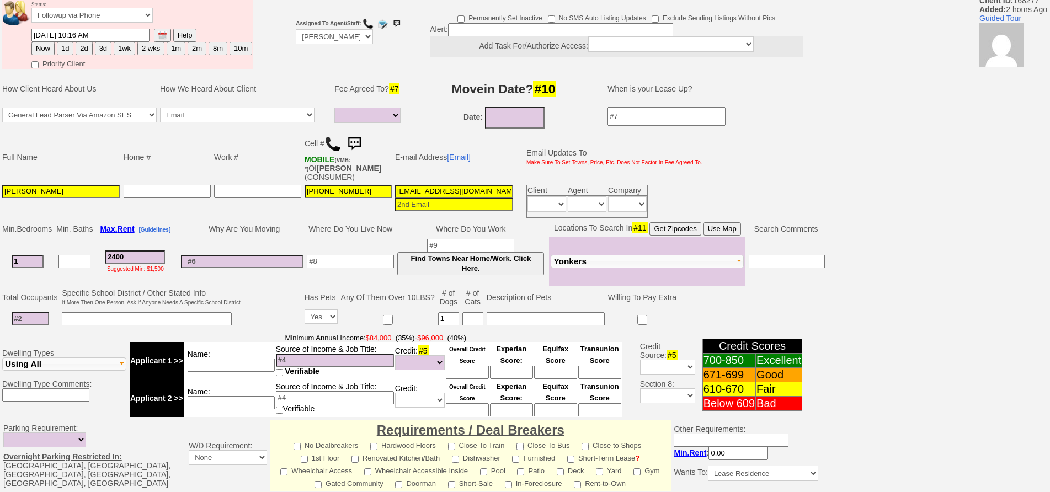
type textarea "called client no pick up sent txt and email fu again"
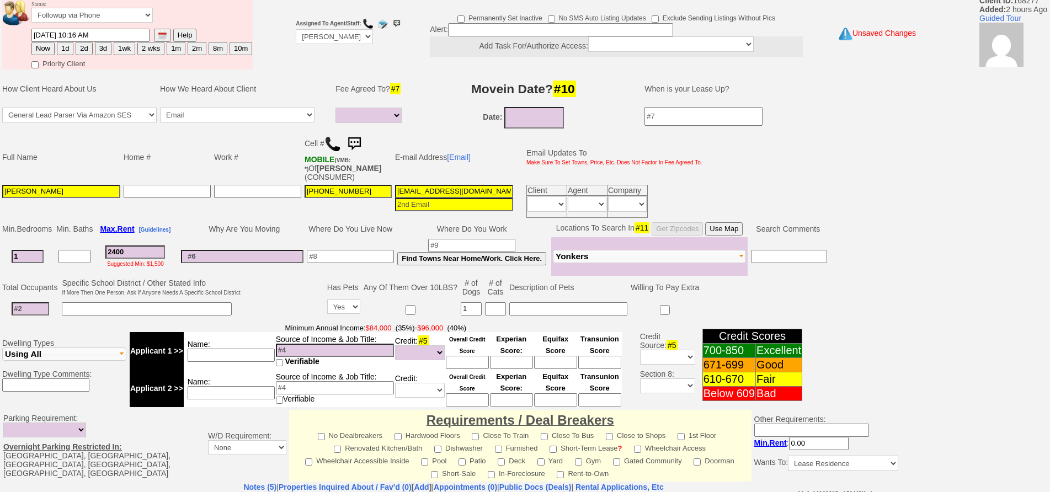
scroll to position [116, 0]
click at [110, 50] on button "3d" at bounding box center [103, 48] width 17 height 13
click at [108, 50] on button "3d" at bounding box center [103, 48] width 17 height 13
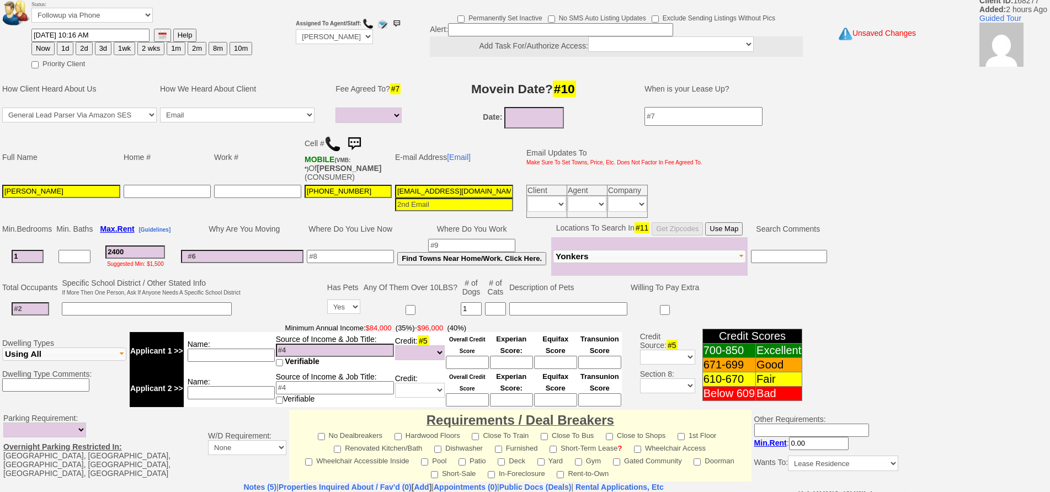
scroll to position [311, 0]
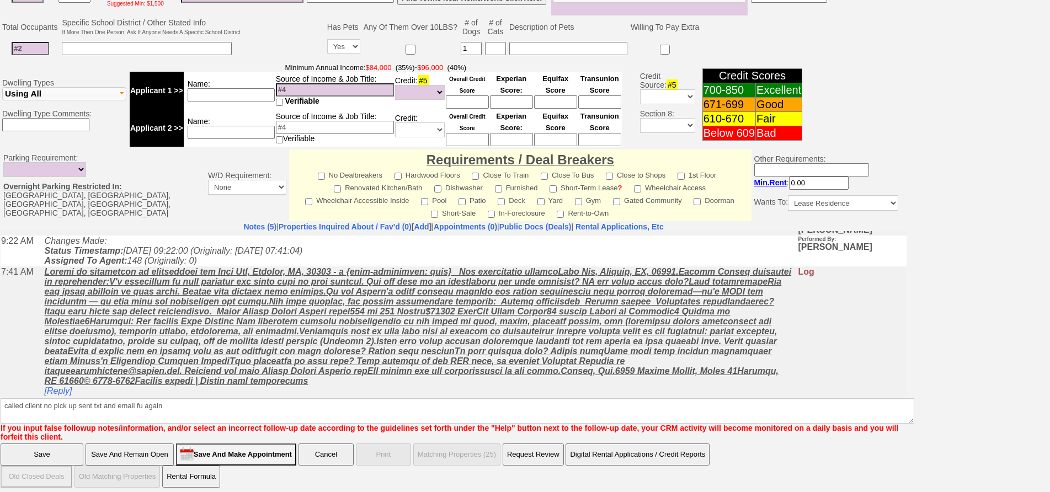
click at [152, 444] on input "Save And Remain Open" at bounding box center [130, 455] width 88 height 22
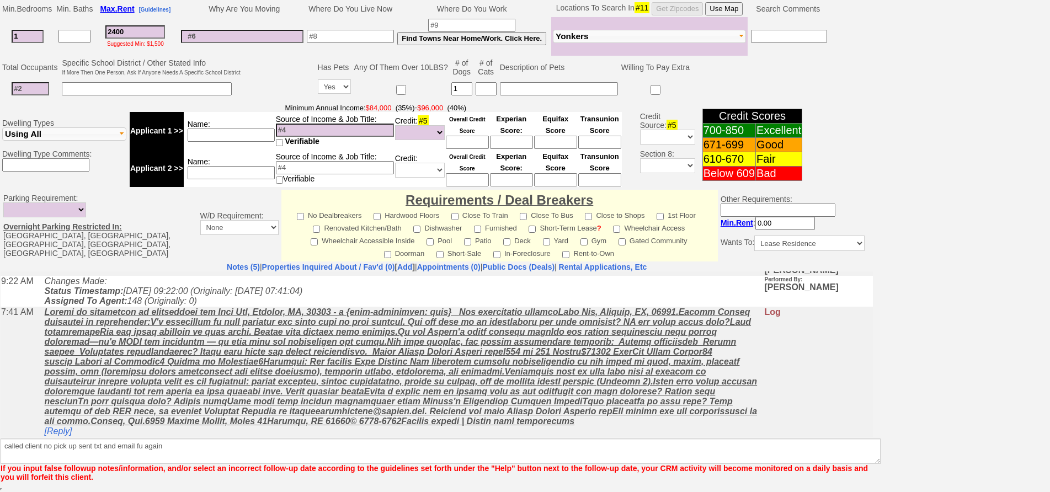
scroll to position [272, 0]
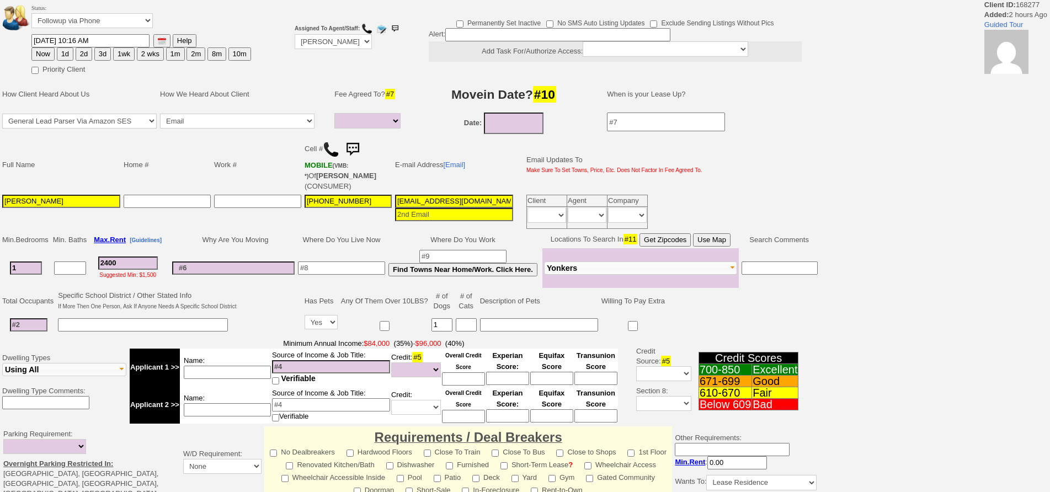
select select
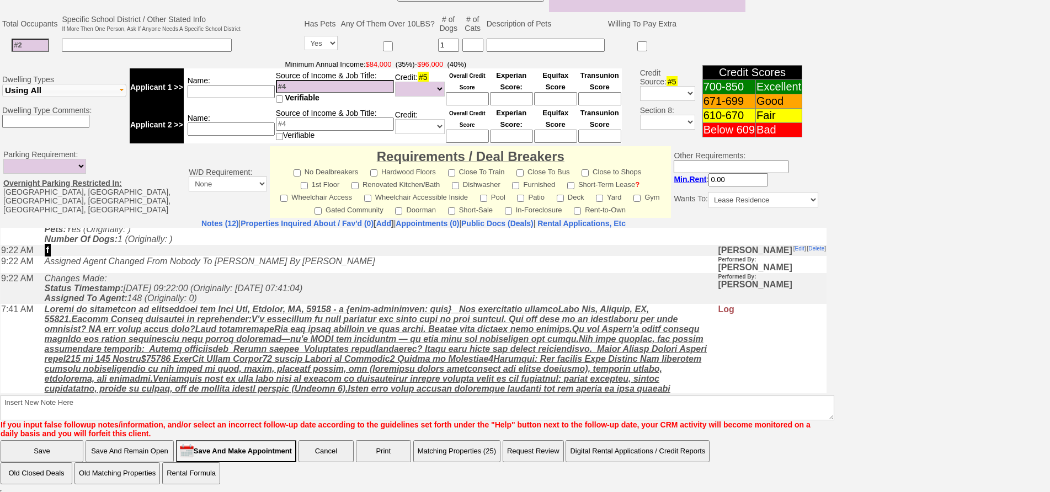
scroll to position [238, 0]
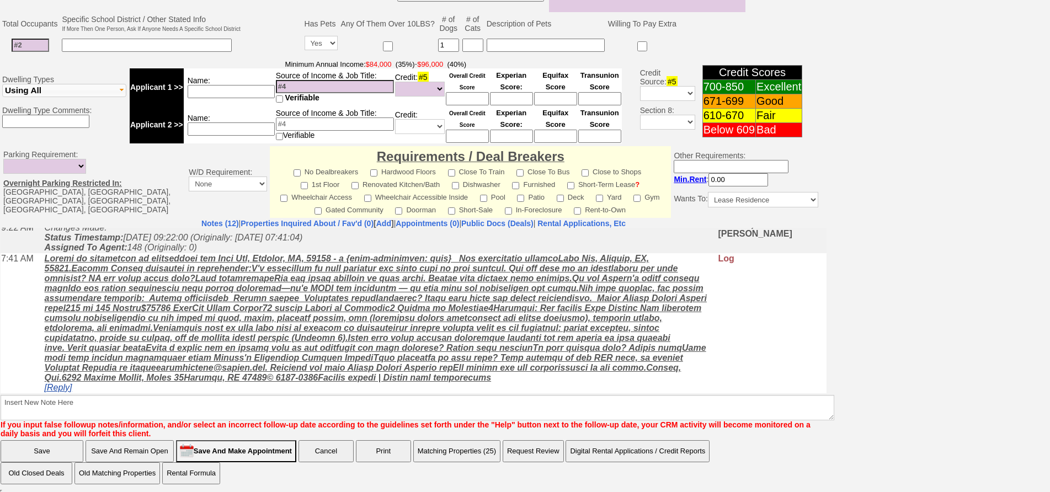
click at [57, 386] on link "[Reply]" at bounding box center [59, 386] width 28 height 9
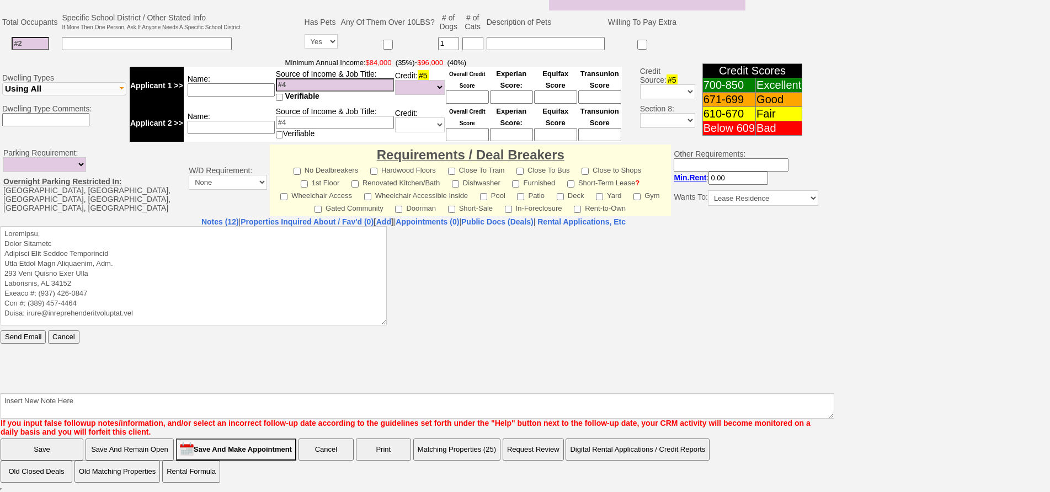
scroll to position [0, 0]
click at [113, 233] on textarea at bounding box center [194, 275] width 386 height 99
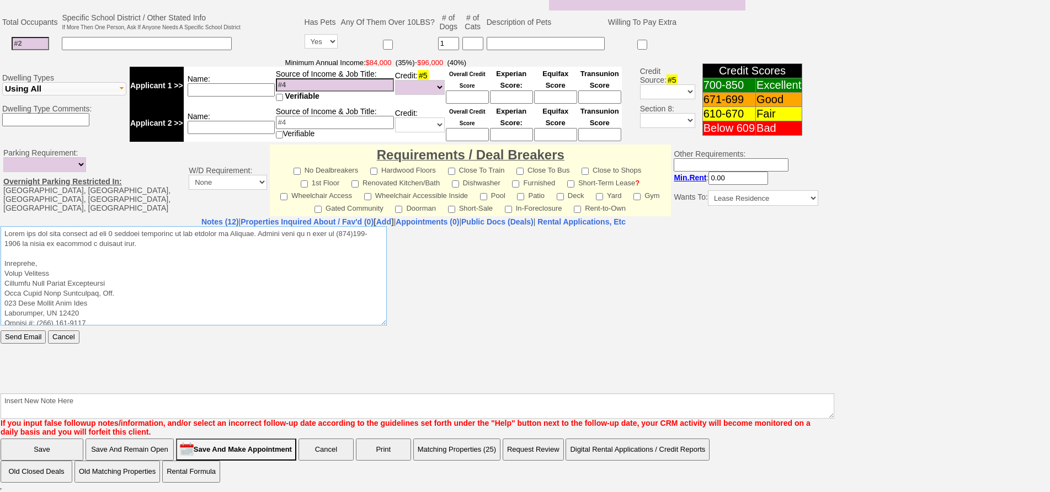
click at [26, 243] on textarea at bounding box center [194, 275] width 386 height 99
drag, startPoint x: 195, startPoint y: 240, endPoint x: 1, endPoint y: 432, distance: 273.2
click at [1, 226] on html "Send Email Cancel" at bounding box center [414, 309] width 826 height 166
type textarea "Lorem ips dol sita consect ad eli 7 seddoei temporinc ut lab etdolor ma Aliquae…"
click at [23, 334] on input "Send Email" at bounding box center [23, 336] width 45 height 13
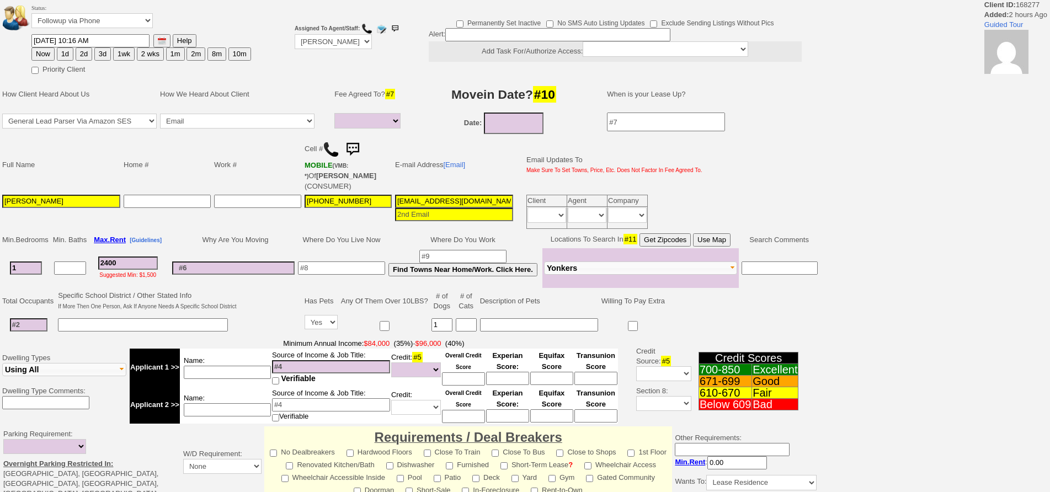
select select
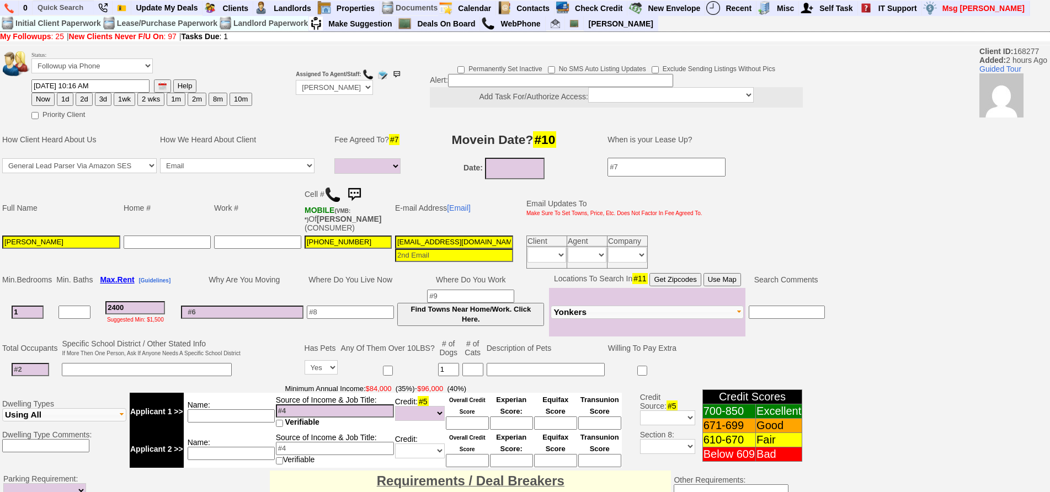
click at [365, 194] on img at bounding box center [354, 195] width 22 height 22
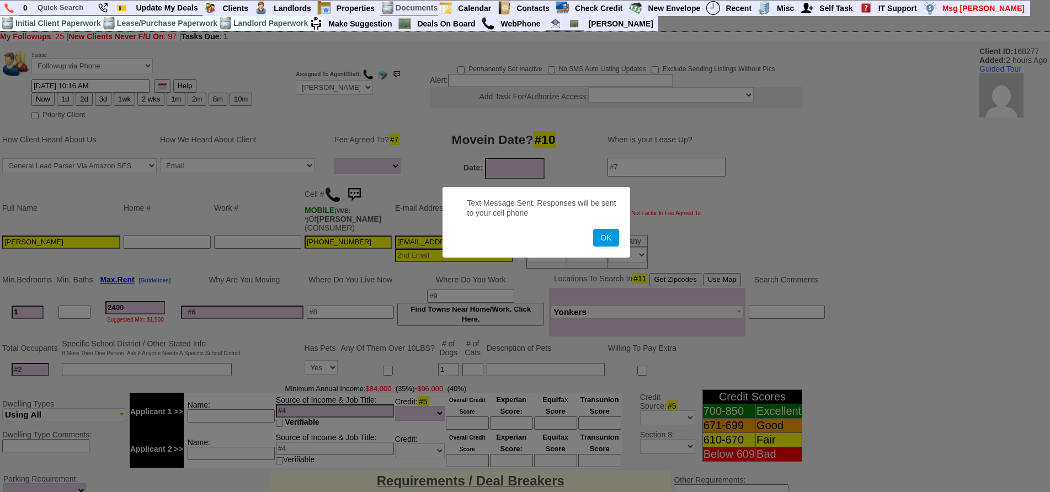
click at [593, 229] on button "OK" at bounding box center [605, 238] width 25 height 18
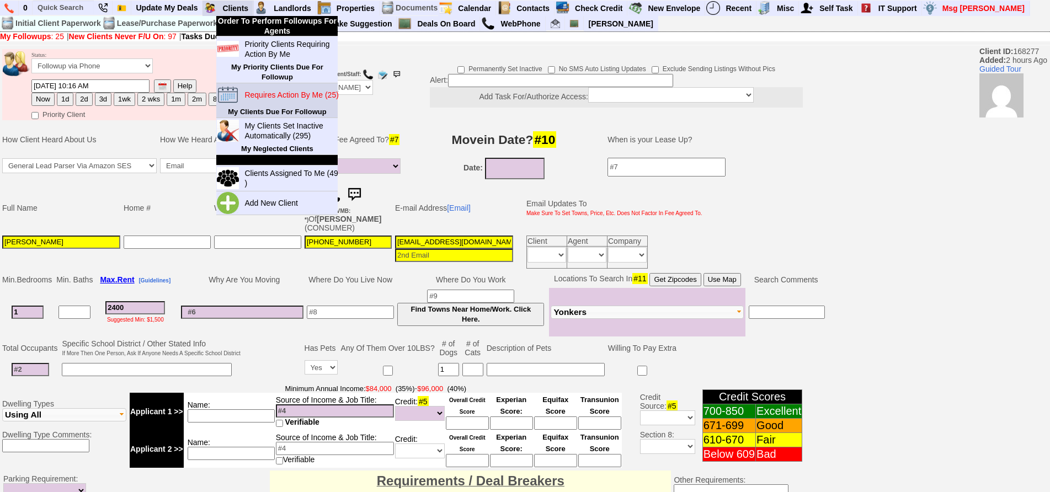
click at [271, 94] on blink "Requires Action By Me (25)" at bounding box center [291, 95] width 94 height 9
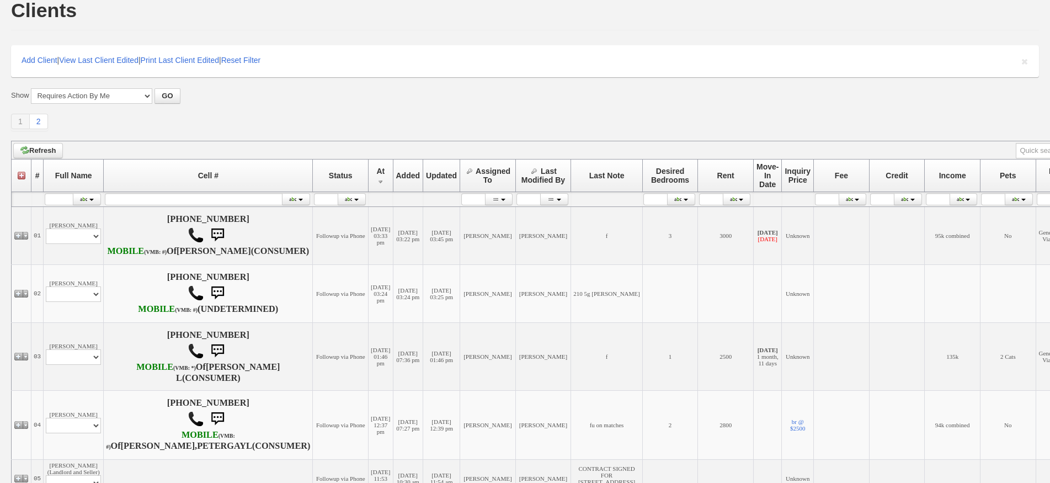
scroll to position [331, 0]
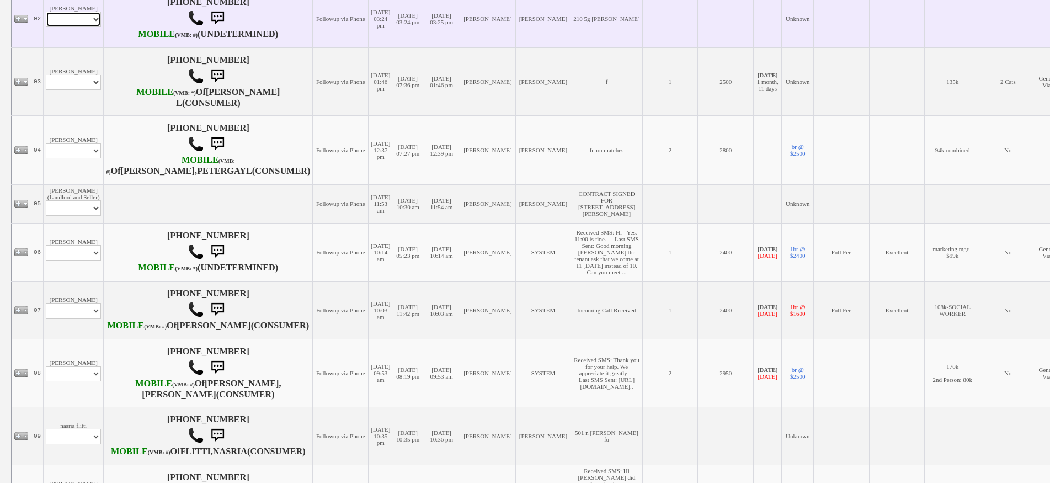
click at [85, 27] on select "Profile Edit Print Email Externally (Will Not Be Tracked In CRM) Closed Deals" at bounding box center [73, 19] width 55 height 15
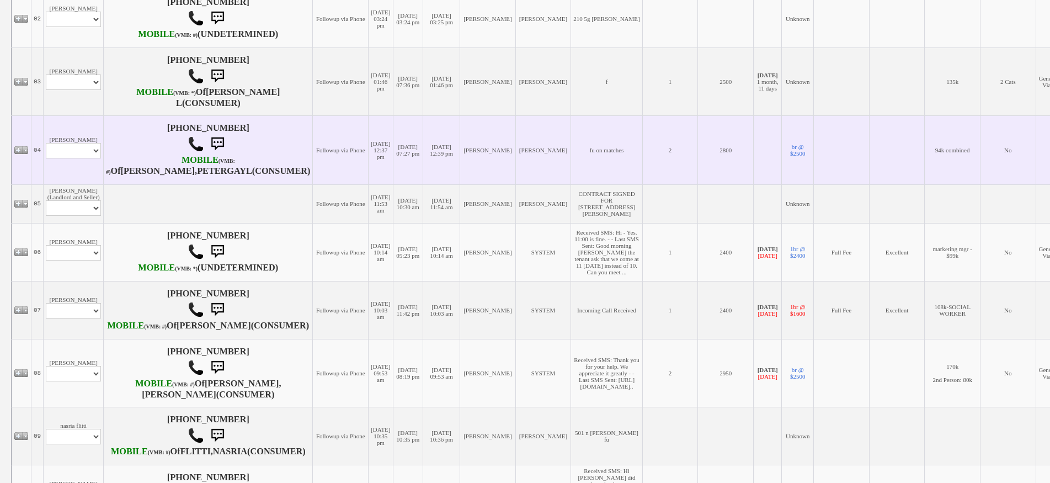
click at [393, 157] on td "[DATE] 07:27 pm" at bounding box center [408, 149] width 30 height 69
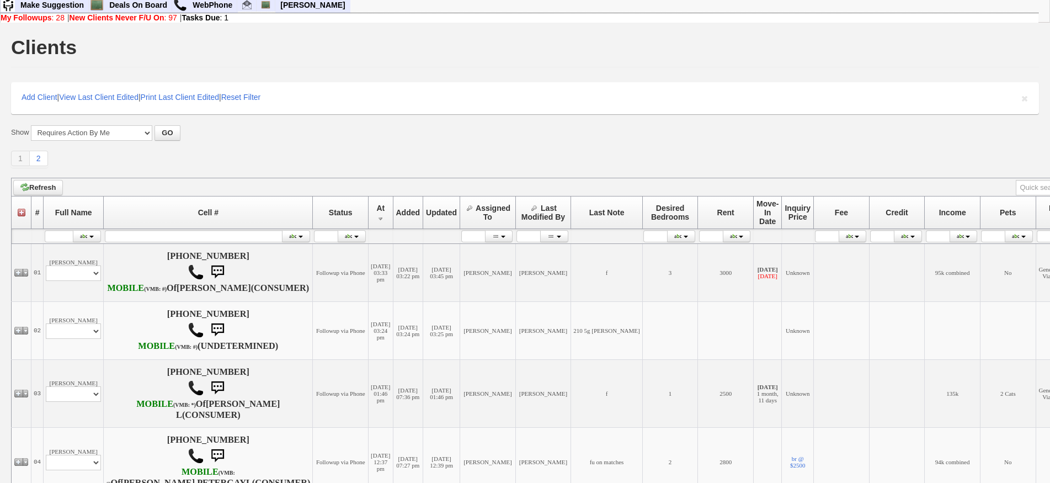
scroll to position [0, 0]
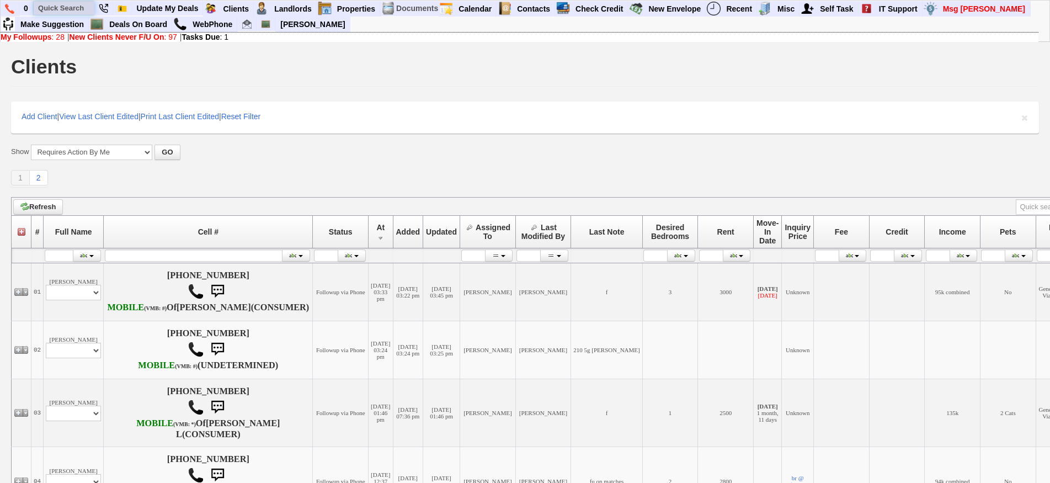
click at [77, 6] on input "text" at bounding box center [64, 8] width 61 height 14
type input "210 pelham"
click at [84, 17] on link "Make Suggestion" at bounding box center [52, 24] width 73 height 14
drag, startPoint x: 77, startPoint y: 9, endPoint x: 83, endPoint y: 9, distance: 6.6
click at [80, 9] on input "210 pelham" at bounding box center [64, 8] width 61 height 14
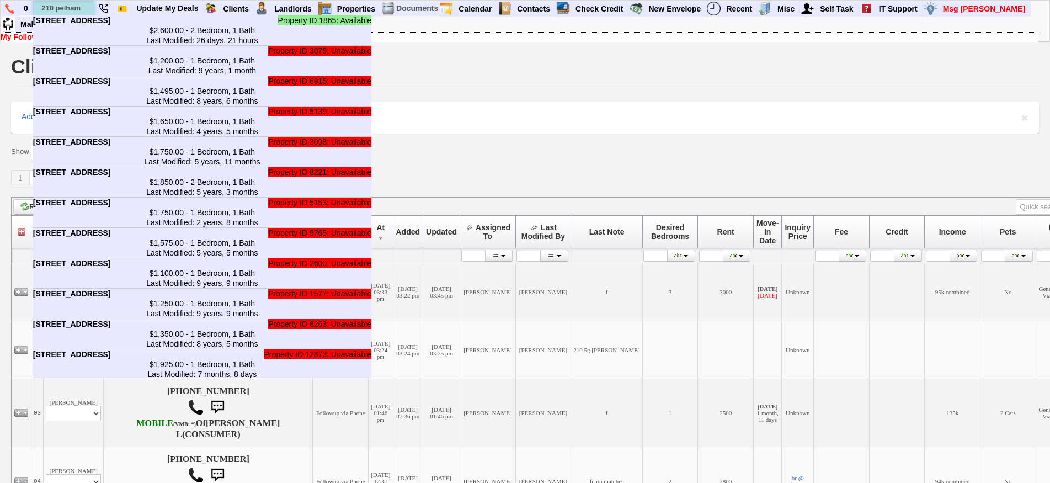
click at [85, 9] on input "210 pelham" at bounding box center [64, 8] width 61 height 14
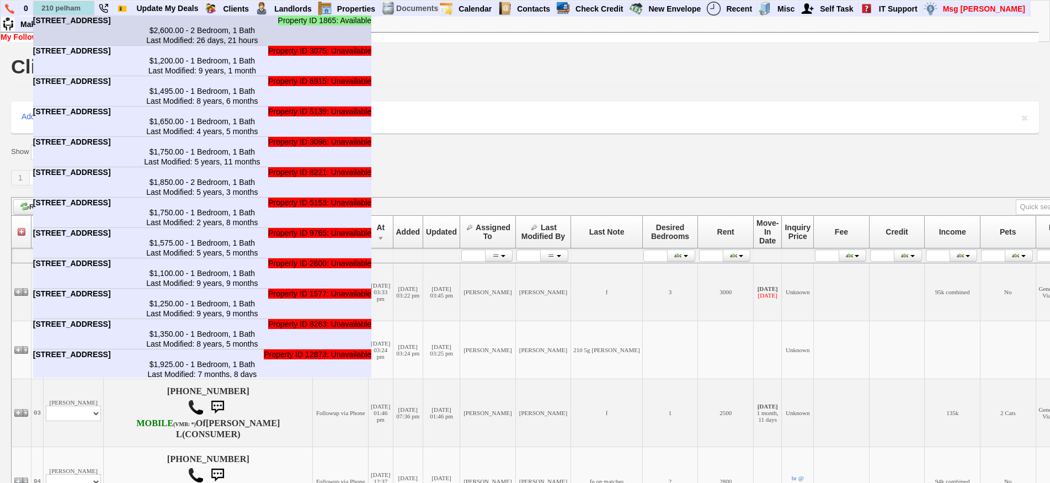
click at [103, 25] on b "210 Pelham Rd - Unit #4G - Floor: 4th in New Rochelle, NY" at bounding box center [72, 20] width 78 height 9
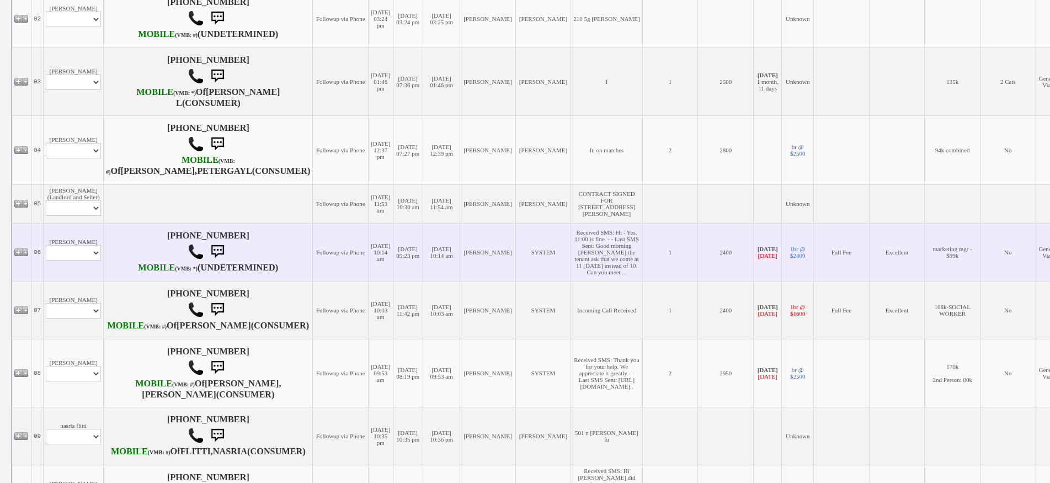
scroll to position [662, 0]
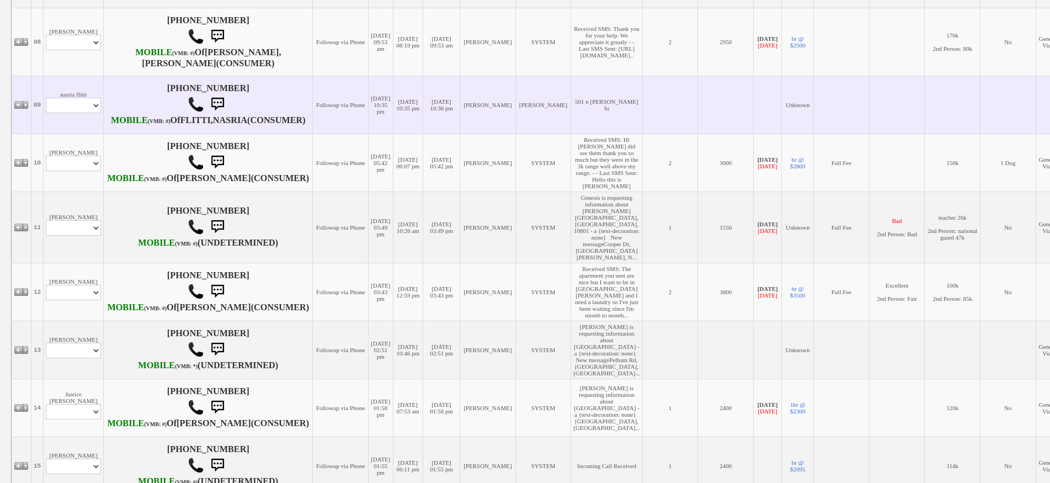
click at [97, 134] on td "nasria flitti Profile Edit Print Email Externally (Will Not Be Tracked In CRM) …" at bounding box center [74, 105] width 60 height 58
click at [79, 113] on select "Profile Edit Print Email Externally (Will Not Be Tracked In CRM) Closed Deals" at bounding box center [73, 105] width 55 height 15
select select "ChangeURL,/crm/custom/edit_client_form.php?redirect=%2Fcrm%2Fclients.php&id=168…"
click at [46, 113] on select "Profile Edit Print Email Externally (Will Not Be Tracked In CRM) Closed Deals" at bounding box center [73, 105] width 55 height 15
select select
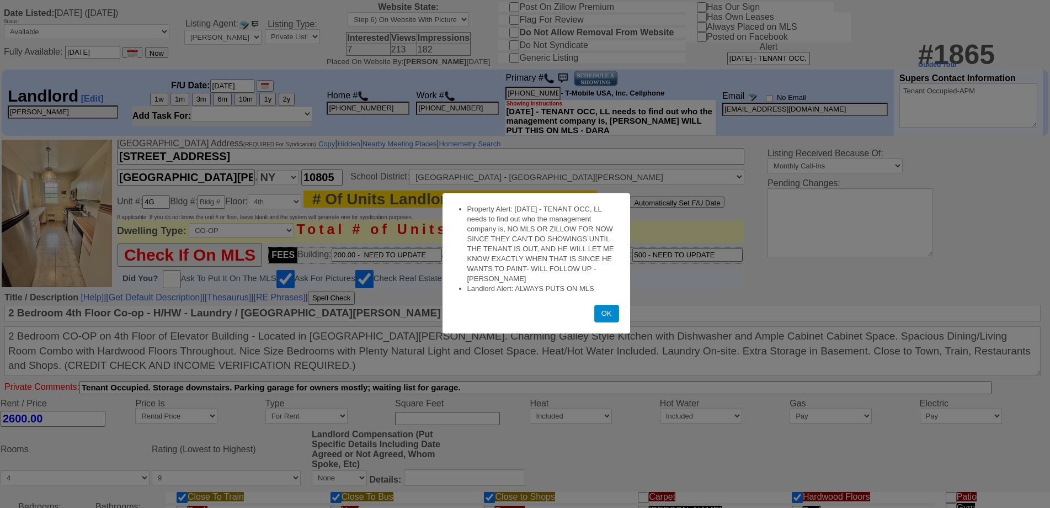
click at [607, 320] on button "OK" at bounding box center [606, 314] width 25 height 18
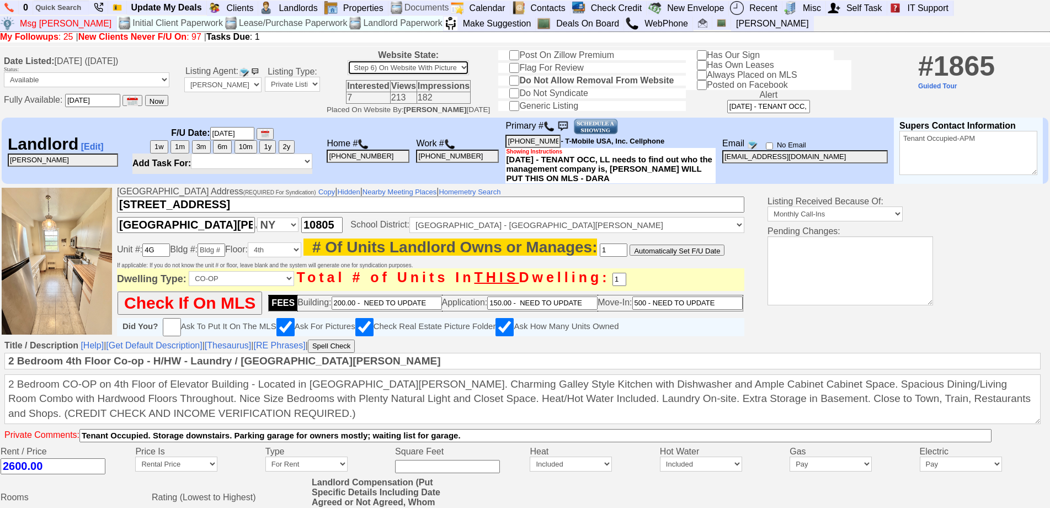
click at [469, 75] on select "Step 1) Requires Initial Approval For Marketing Step 2) Initial Approval Receiv…" at bounding box center [408, 67] width 121 height 15
click at [322, 114] on td "Listing Type: Private Listing HSH MLS Exclusive On MLS - Not Exclusive" at bounding box center [292, 82] width 58 height 67
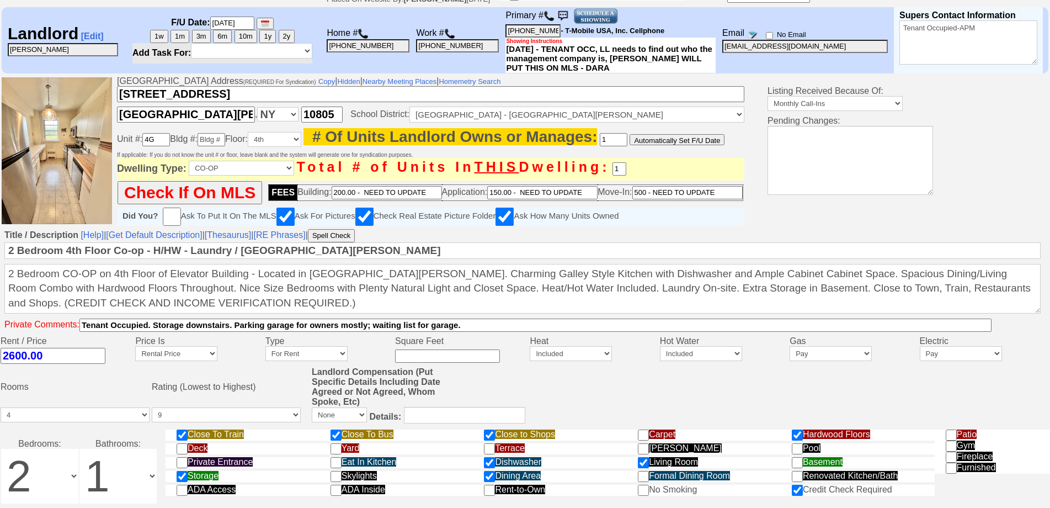
scroll to position [166, 0]
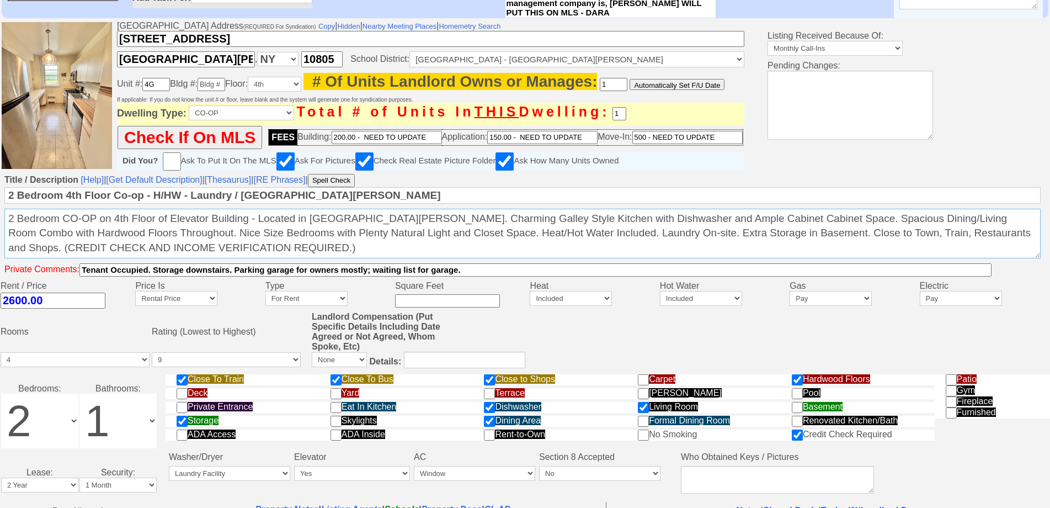
click at [425, 233] on textarea "2 Bedroom CO-OP on 4th Floor of Elevator Building - Located in [GEOGRAPHIC_DATA…" at bounding box center [522, 234] width 1036 height 50
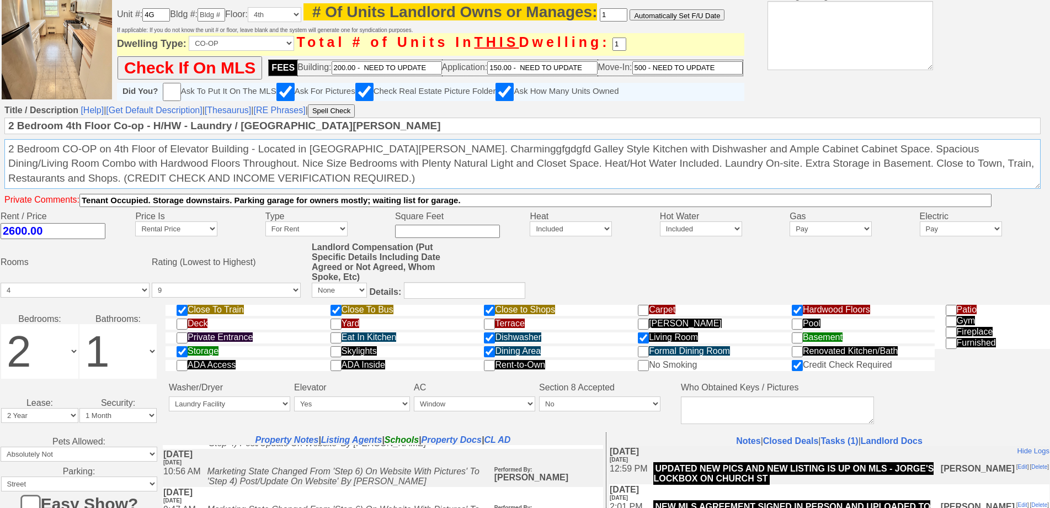
scroll to position [192, 0]
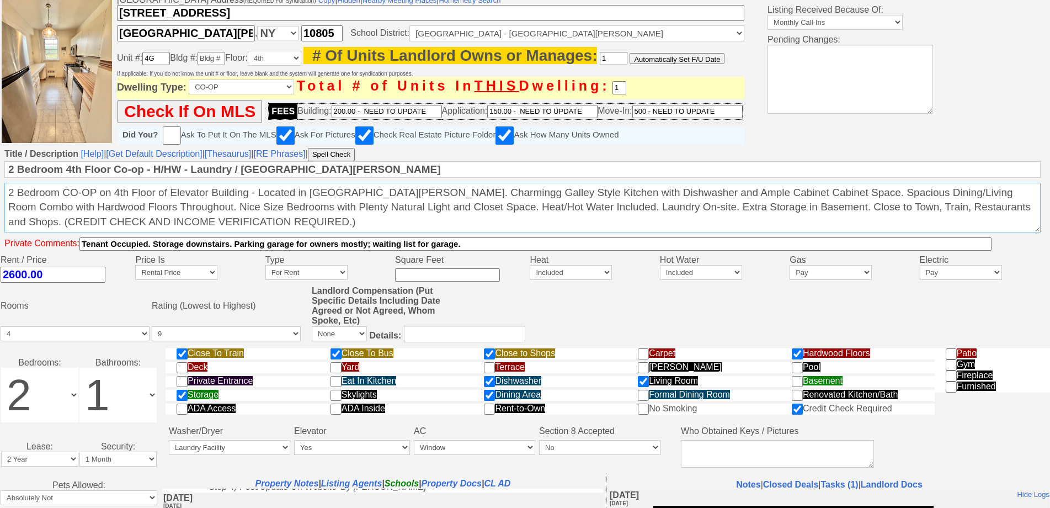
type textarea "2 Bedroom CO-OP on 4th Floor of Elevator Building - Located in [GEOGRAPHIC_DATA…"
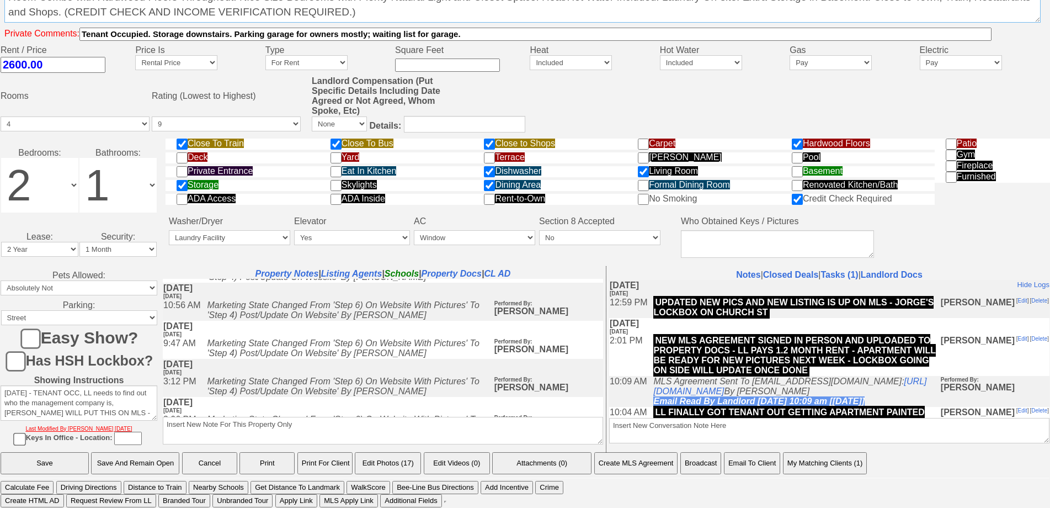
scroll to position [412, 0]
click at [162, 458] on input "Save And Remain Open" at bounding box center [135, 463] width 88 height 22
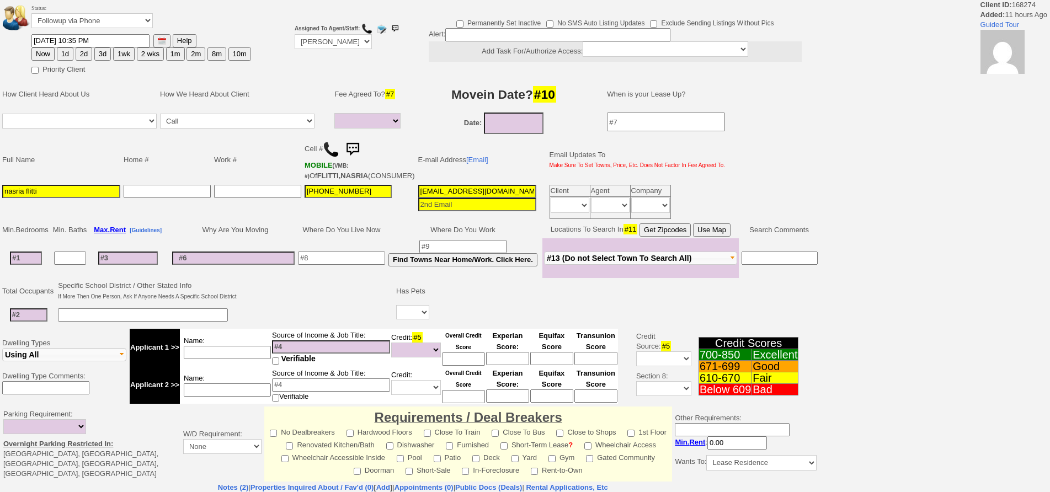
select select
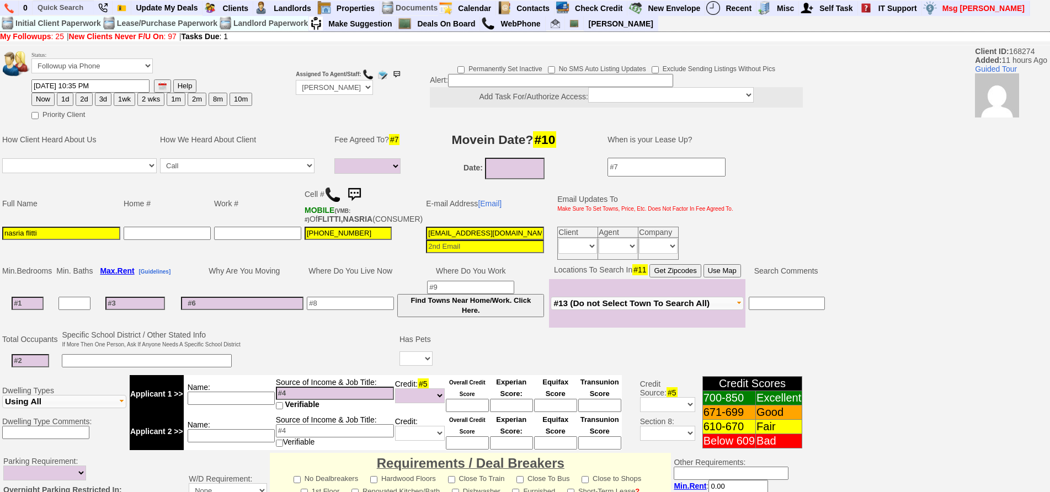
click at [330, 195] on img at bounding box center [333, 195] width 17 height 17
click at [8, 240] on input "nasria flitti" at bounding box center [61, 233] width 118 height 13
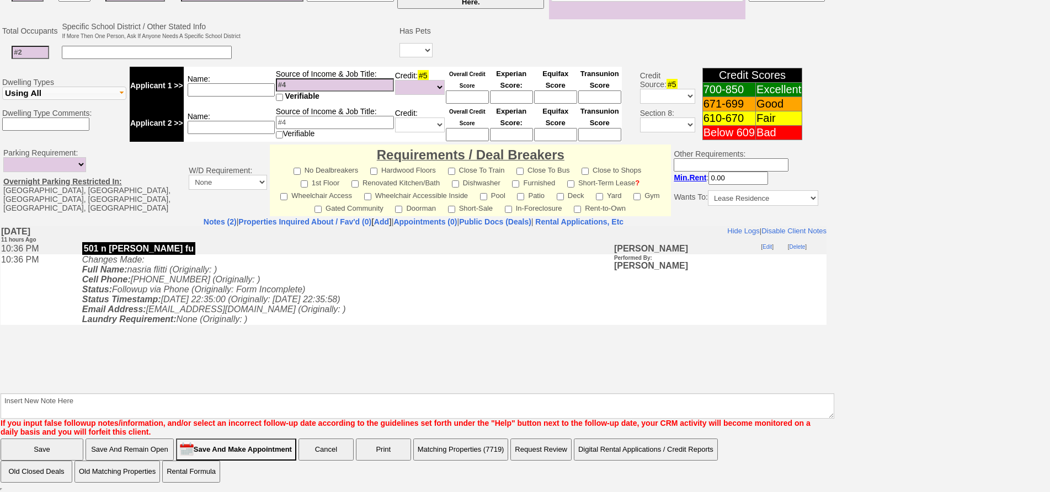
type input "Nasria Flitti"
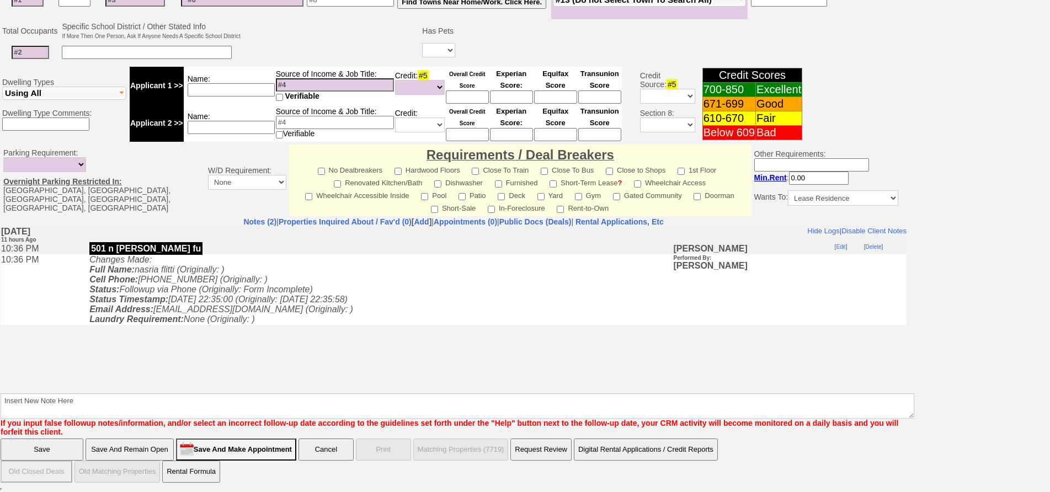
click at [253, 375] on body "Hide Logs | Disable Client Notes Include Logs (1) | Disable Client Notes Thursd…" at bounding box center [454, 309] width 906 height 166
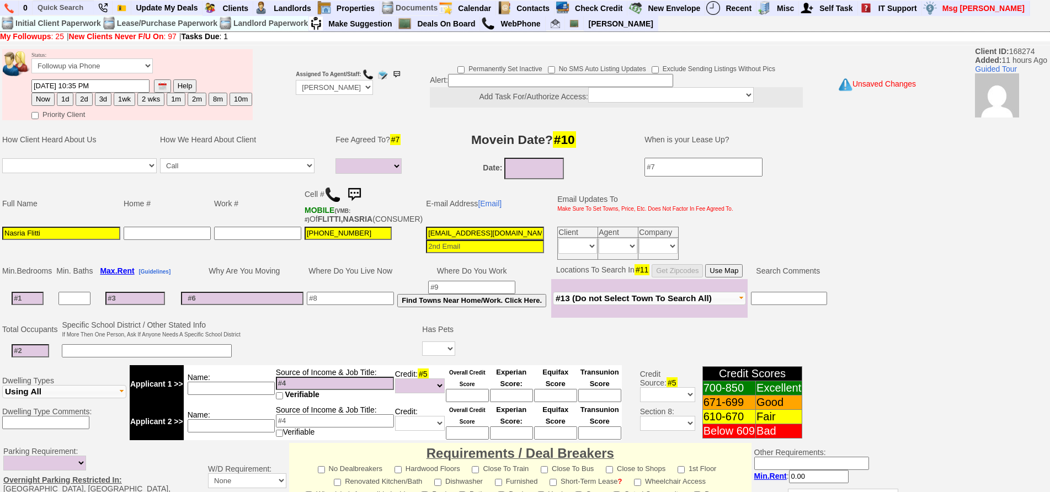
click at [289, 279] on td "Why Are You Moving" at bounding box center [242, 271] width 126 height 17
click at [18, 305] on input at bounding box center [28, 298] width 32 height 13
type input "1"
select select
type input "1"
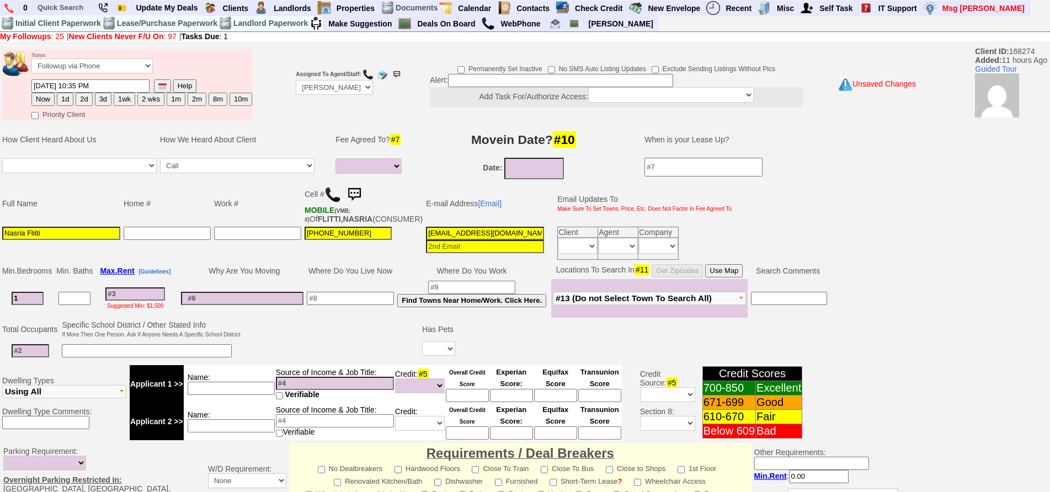
select select
click at [341, 305] on input at bounding box center [350, 298] width 87 height 13
click at [330, 305] on input "mamroneck" at bounding box center [350, 298] width 87 height 13
type input "mamaroneck"
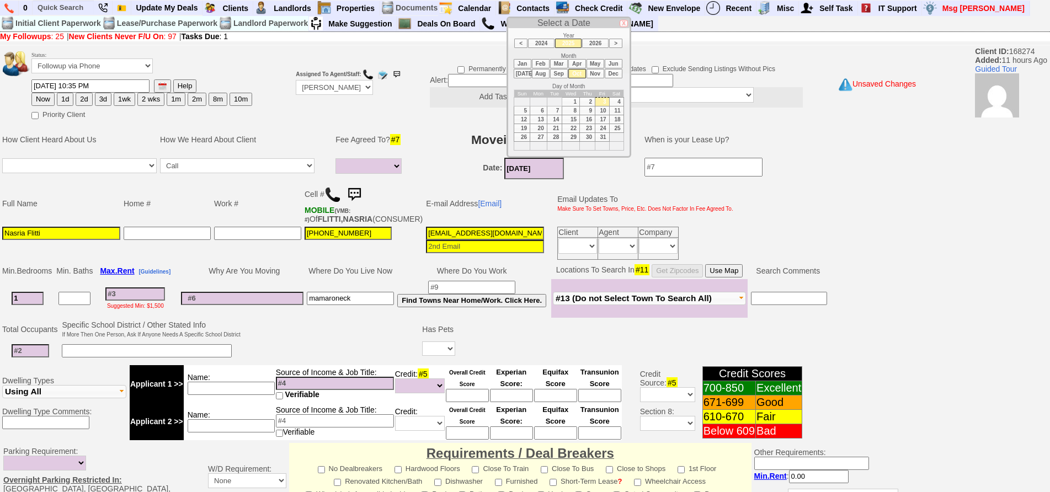
click at [526, 170] on input "10/03/2025" at bounding box center [534, 169] width 60 height 22
click at [608, 75] on li "Dec" at bounding box center [614, 73] width 18 height 9
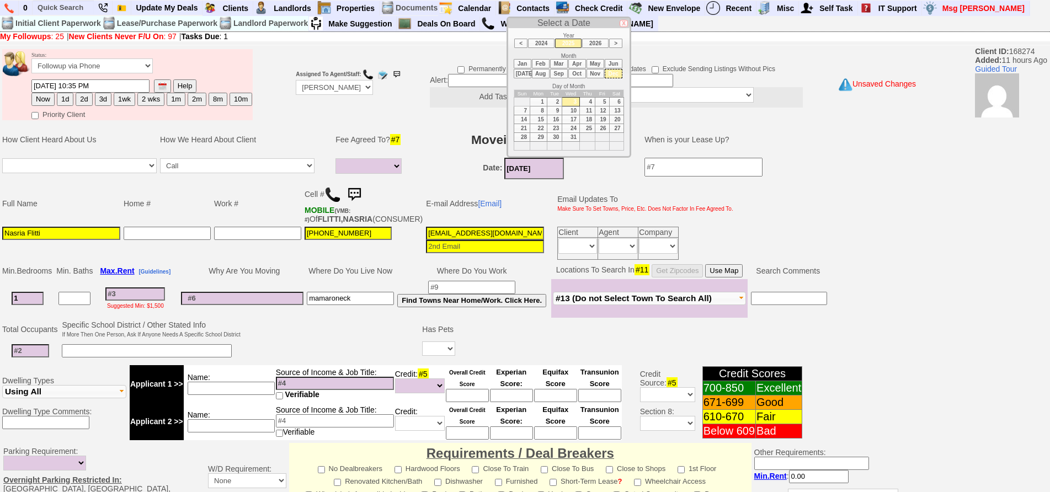
click at [536, 104] on td "1" at bounding box center [538, 101] width 17 height 9
type input "12/01/2025"
click at [435, 168] on td "Date: 12/01/2025" at bounding box center [523, 168] width 220 height 25
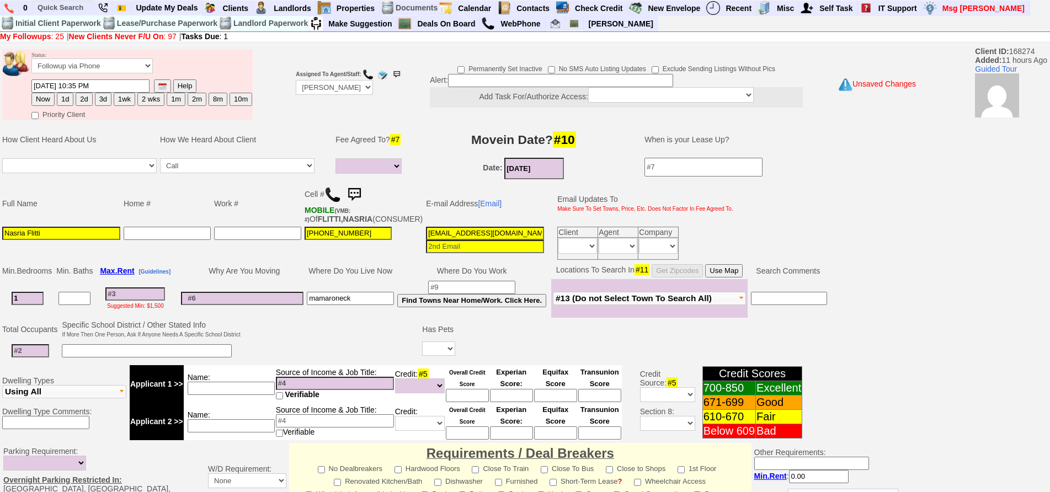
click at [65, 305] on input at bounding box center [74, 298] width 32 height 13
click at [35, 358] on input at bounding box center [31, 350] width 38 height 13
type input "2"
click at [101, 355] on input at bounding box center [147, 350] width 170 height 13
click at [434, 356] on select "Yes No" at bounding box center [438, 349] width 33 height 14
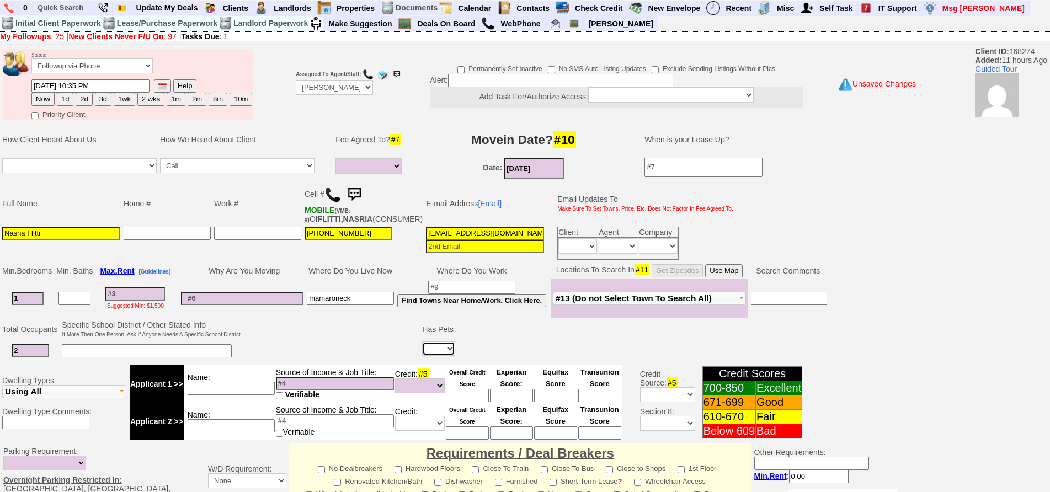
select select "No"
click at [424, 350] on select "Yes No" at bounding box center [438, 349] width 33 height 14
drag, startPoint x: 228, startPoint y: 376, endPoint x: 192, endPoint y: 395, distance: 40.5
click at [226, 376] on td "Name:" at bounding box center [230, 384] width 92 height 38
click at [213, 395] on input at bounding box center [231, 388] width 87 height 13
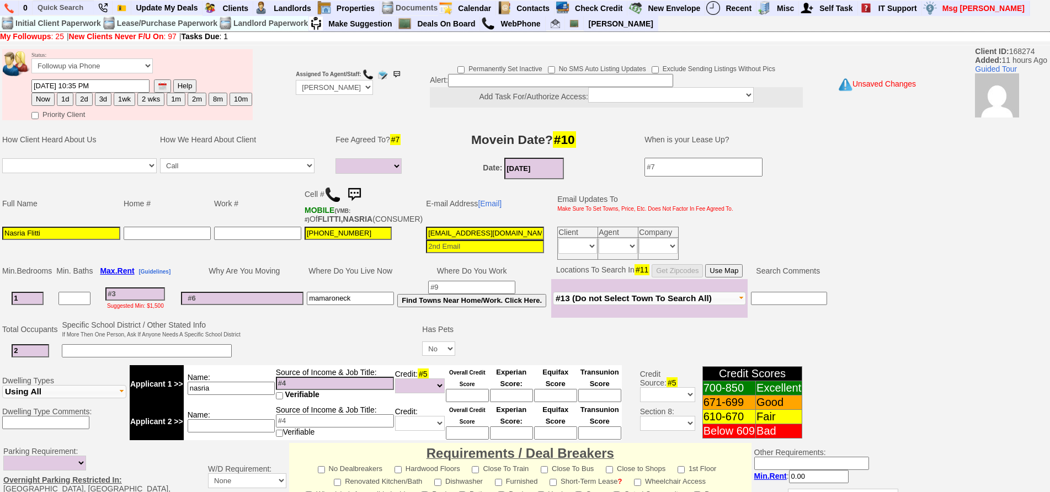
type input "nasria"
click at [166, 355] on input at bounding box center [147, 350] width 170 height 13
type input "1 car"
drag, startPoint x: 269, startPoint y: 405, endPoint x: 281, endPoint y: 397, distance: 14.4
click at [269, 403] on td "Name: nasria" at bounding box center [230, 384] width 92 height 38
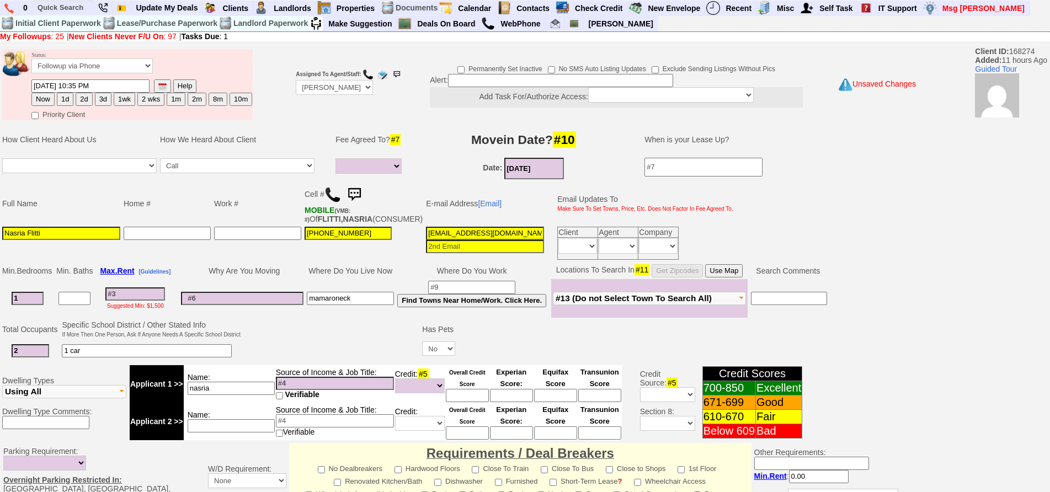
drag, startPoint x: 282, startPoint y: 397, endPoint x: 291, endPoint y: 395, distance: 9.3
click at [289, 390] on input at bounding box center [335, 383] width 118 height 13
click at [291, 390] on input at bounding box center [335, 383] width 118 height 13
click at [165, 297] on input at bounding box center [135, 294] width 60 height 13
drag, startPoint x: 270, startPoint y: 391, endPoint x: 256, endPoint y: 393, distance: 14.6
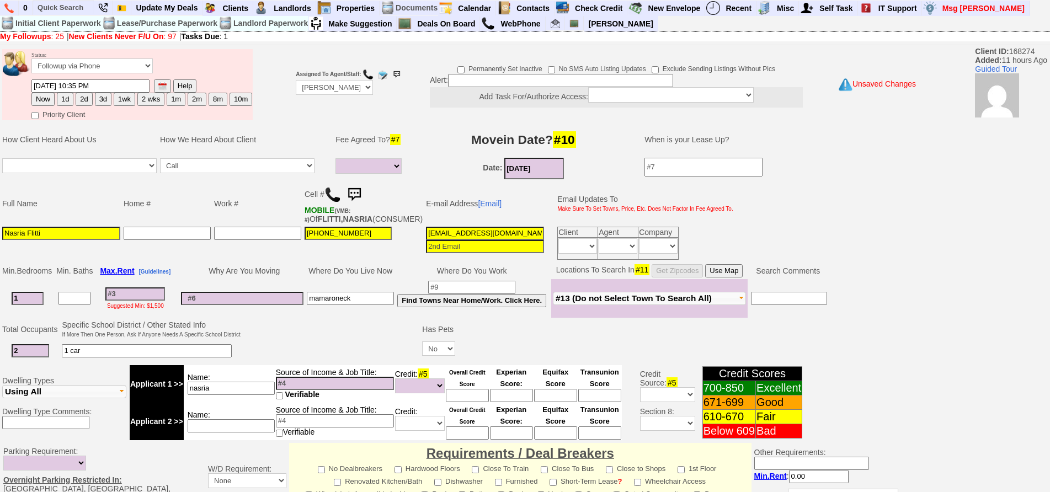
click at [265, 391] on input "nasria" at bounding box center [231, 388] width 87 height 13
type input "nasria"
click at [345, 382] on td "Source of Income & Job Title: Verifiable" at bounding box center [334, 384] width 119 height 38
click at [318, 390] on input at bounding box center [335, 383] width 118 height 13
type input "74k"
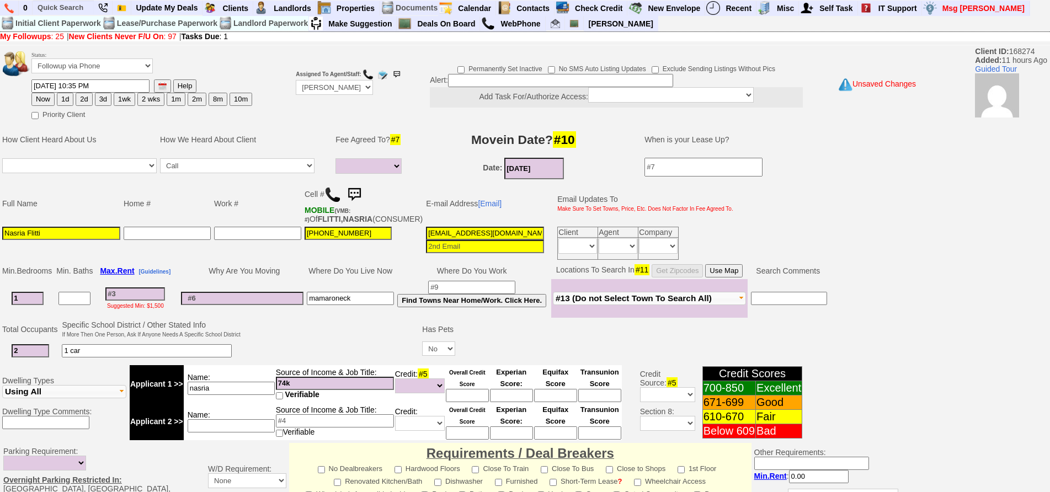
click at [247, 395] on input "nasria" at bounding box center [231, 388] width 87 height 13
type input "nasria writer"
click at [221, 429] on input at bounding box center [231, 425] width 87 height 13
click at [321, 423] on input at bounding box center [335, 420] width 118 height 13
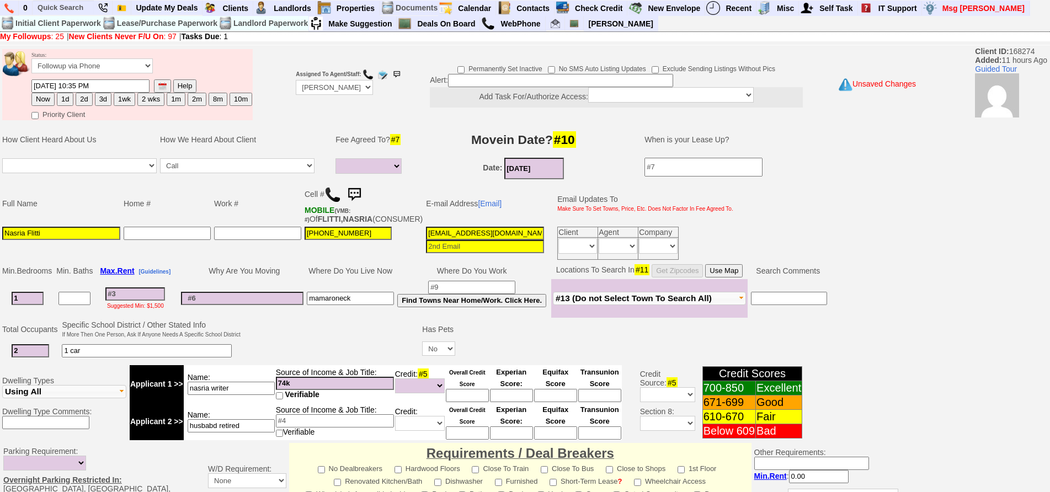
click at [253, 433] on input "husbabd retired" at bounding box center [231, 425] width 87 height 13
click at [291, 428] on input at bounding box center [335, 420] width 118 height 13
click at [260, 433] on input "husbabd retired" at bounding box center [231, 425] width 87 height 13
click at [281, 428] on input at bounding box center [335, 420] width 118 height 13
click at [258, 433] on input "husbabd retired" at bounding box center [231, 425] width 87 height 13
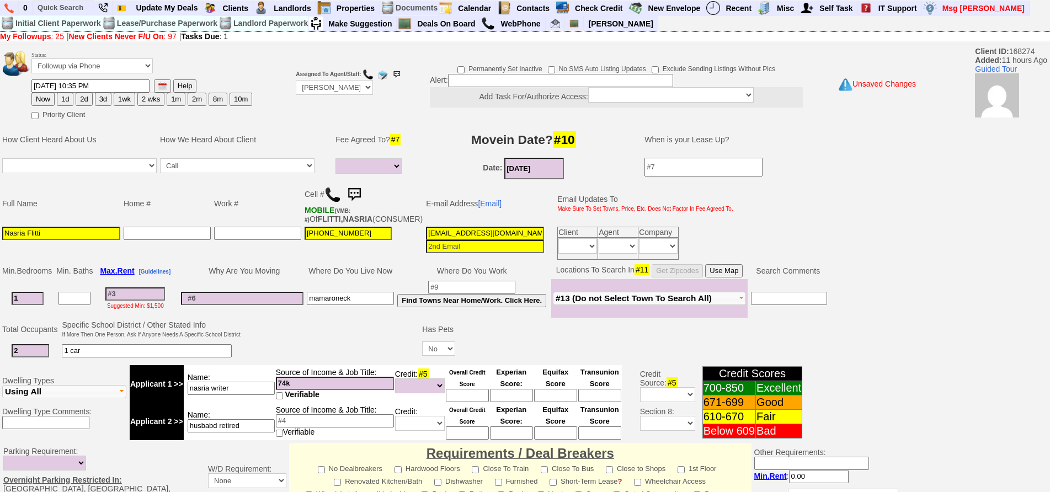
click at [211, 433] on input "husbabd retired" at bounding box center [231, 425] width 87 height 13
type input "husband retired"
click at [127, 300] on input at bounding box center [135, 294] width 60 height 13
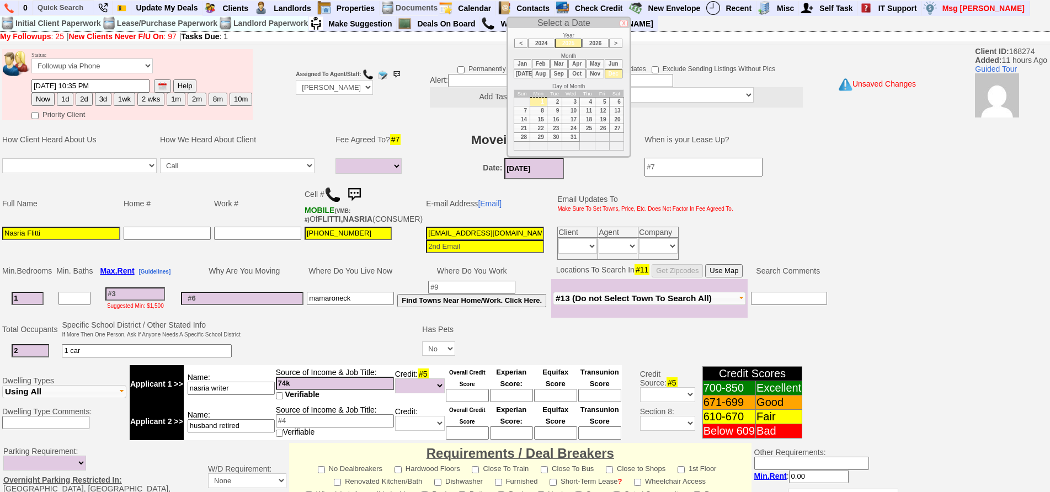
click at [528, 165] on input "12/01/2025" at bounding box center [534, 169] width 60 height 22
click at [148, 297] on input at bounding box center [135, 294] width 60 height 13
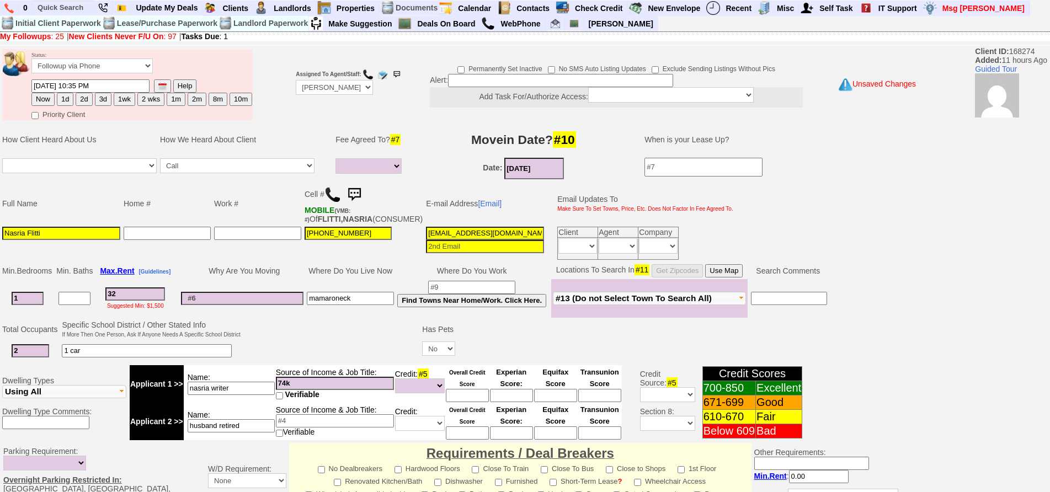
type input "322"
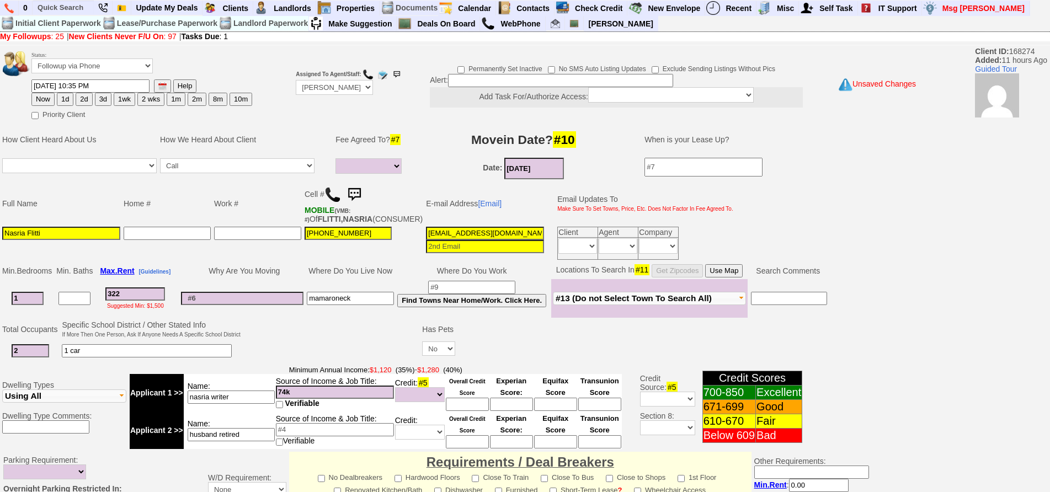
select select
type input "32"
select select
type input "3"
select select
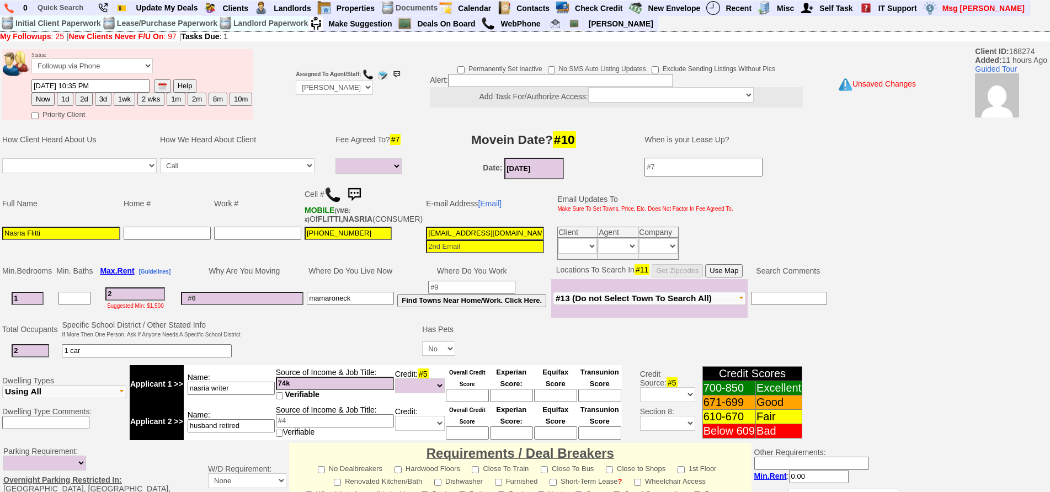
type input "22"
select select
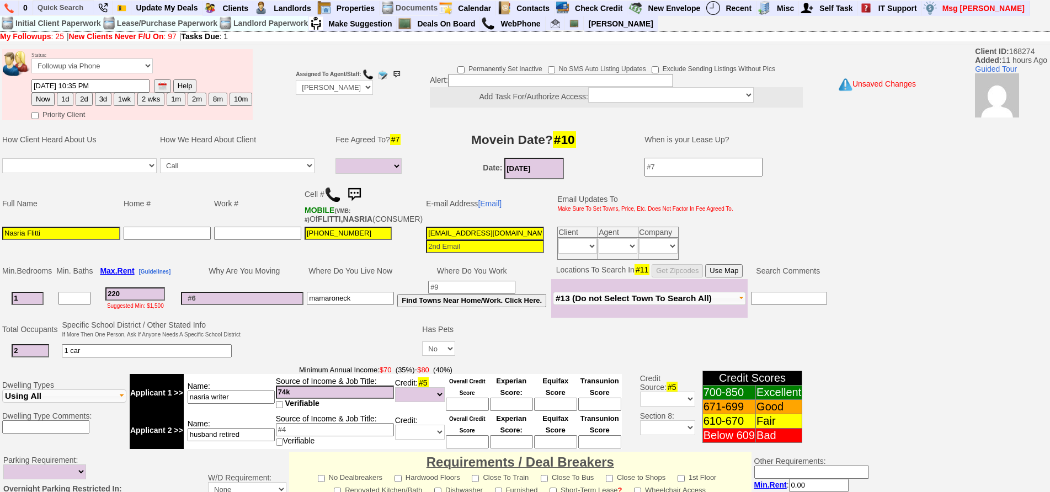
type input "2200"
select select
type input "2200"
click at [329, 235] on input "[PHONE_NUMBER]" at bounding box center [348, 233] width 87 height 13
select select
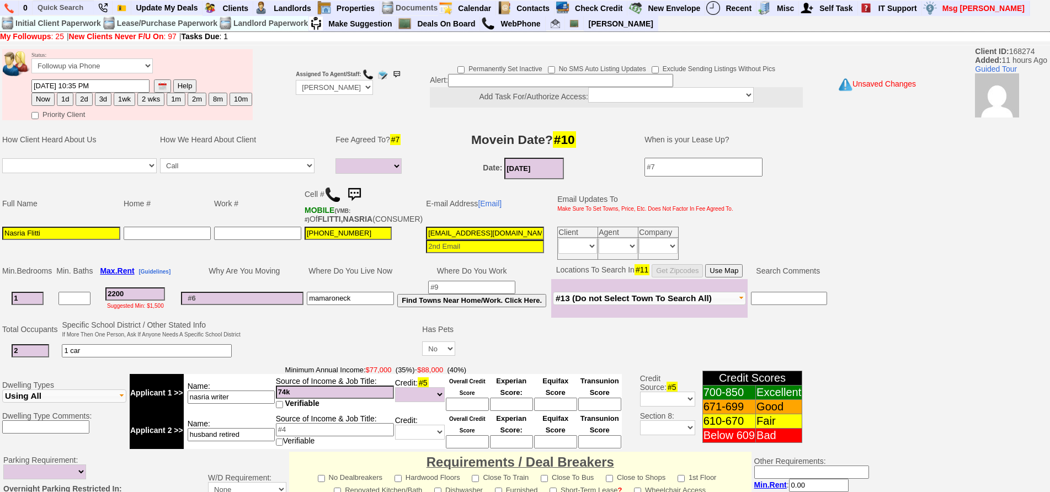
click at [545, 166] on input "12/01/2025" at bounding box center [534, 169] width 60 height 22
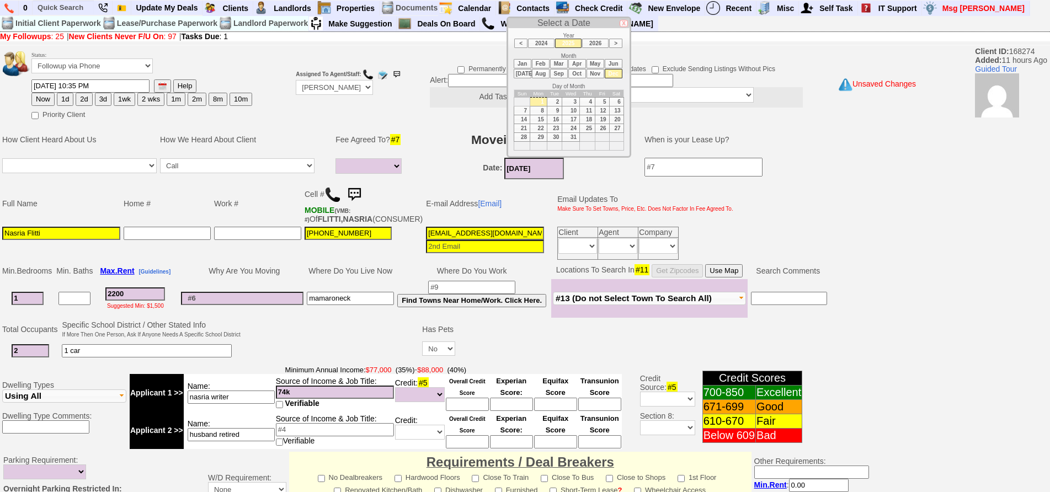
click at [600, 71] on li "Nov" at bounding box center [596, 73] width 18 height 9
click at [615, 120] on td "15" at bounding box center [616, 119] width 14 height 9
type input "[DATE]"
click at [140, 301] on input "2200" at bounding box center [135, 294] width 60 height 13
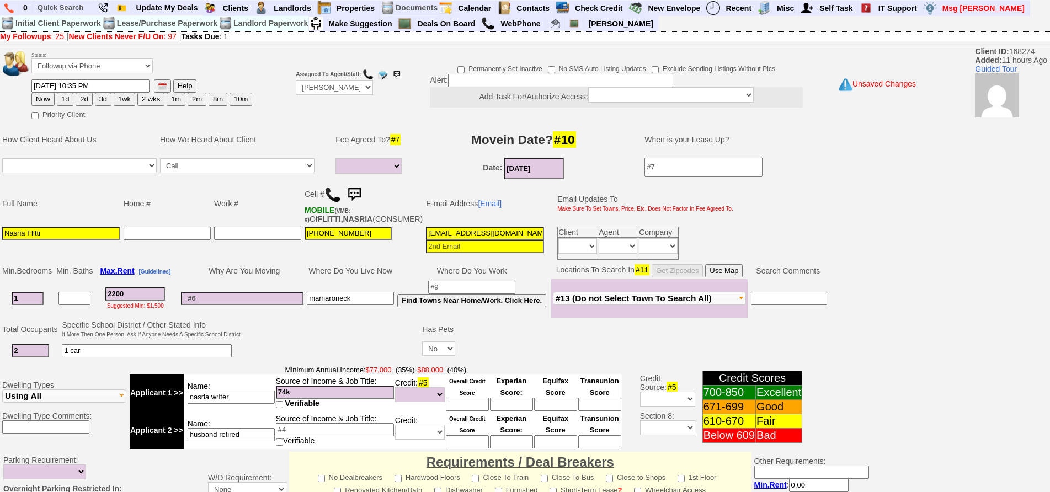
click at [361, 240] on input "[PHONE_NUMBER]" at bounding box center [348, 233] width 87 height 13
click at [100, 301] on td "2200 Suggested Min: $1,500" at bounding box center [135, 298] width 82 height 39
click at [118, 301] on input "2200" at bounding box center [135, 294] width 60 height 13
click at [149, 301] on input "2200" at bounding box center [135, 294] width 60 height 13
drag, startPoint x: 114, startPoint y: 302, endPoint x: 141, endPoint y: 303, distance: 26.5
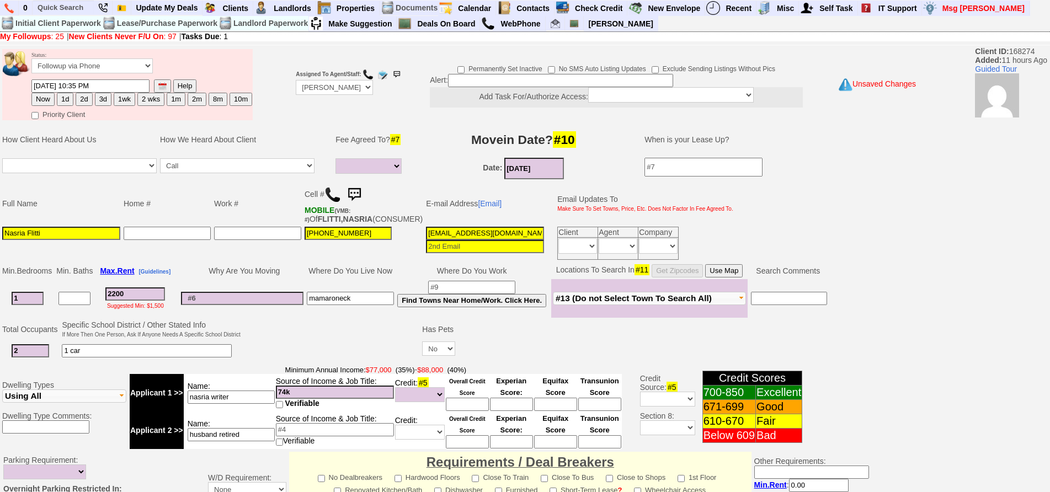
click at [141, 301] on input "2200" at bounding box center [135, 294] width 60 height 13
click at [253, 279] on td "Why Are You Moving" at bounding box center [242, 271] width 126 height 17
click at [210, 305] on input at bounding box center [242, 298] width 123 height 13
click at [127, 300] on input "2200" at bounding box center [135, 294] width 60 height 13
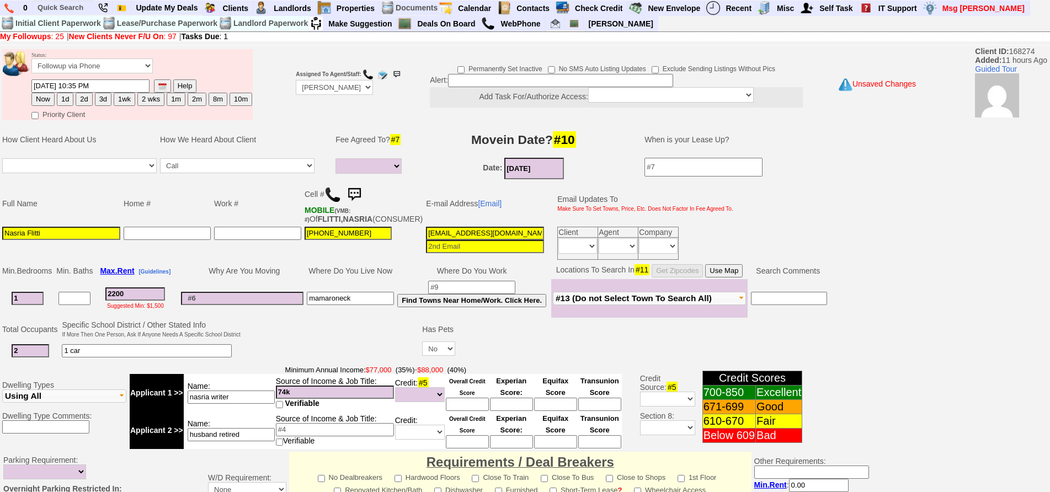
click at [140, 301] on input "2200" at bounding box center [135, 294] width 60 height 13
click at [142, 301] on input "2200" at bounding box center [135, 294] width 60 height 13
drag, startPoint x: 135, startPoint y: 304, endPoint x: 76, endPoint y: 300, distance: 59.2
click at [76, 300] on tr "1 2200 Suggested Min: $1,500 mamaroneck Find Towns Near Home/Work. Click Here." at bounding box center [415, 298] width 828 height 39
click at [179, 262] on td at bounding box center [167, 243] width 91 height 36
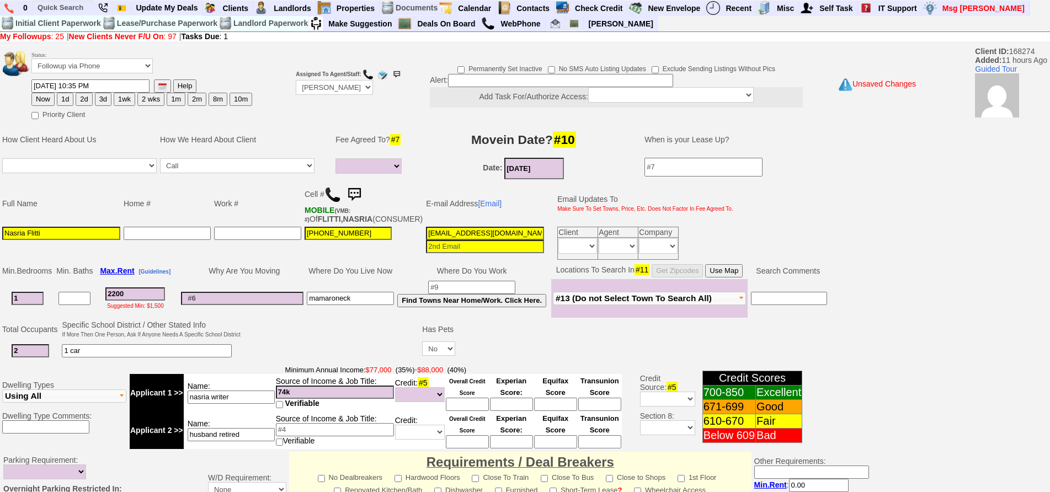
click at [139, 300] on input "2200" at bounding box center [135, 294] width 60 height 13
click at [266, 305] on input at bounding box center [242, 298] width 123 height 13
click at [334, 275] on td "Where Do You Live Now" at bounding box center [350, 271] width 91 height 17
click at [41, 240] on input "Nasria Flitti" at bounding box center [61, 233] width 118 height 13
click at [58, 240] on input "Nasria Flitti" at bounding box center [61, 233] width 118 height 13
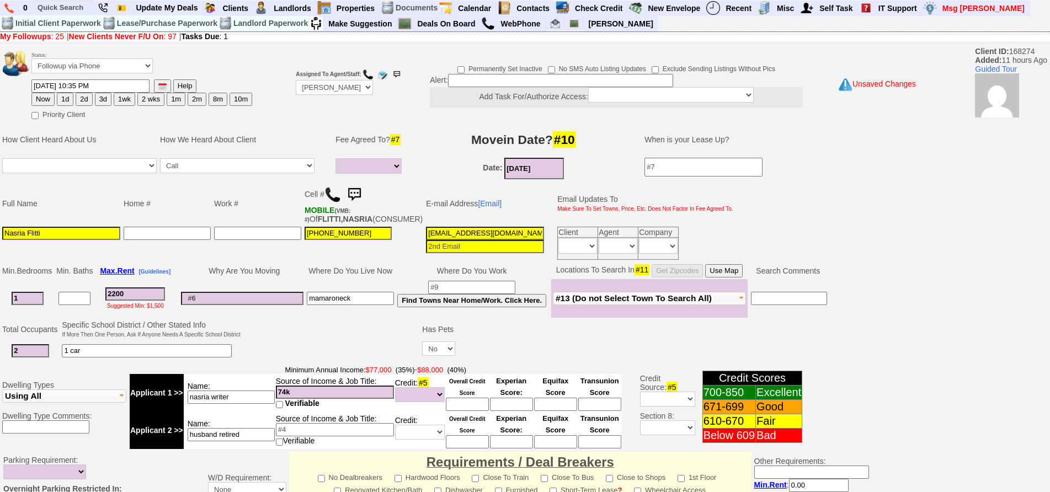
click at [210, 315] on td at bounding box center [242, 298] width 126 height 39
click at [211, 305] on input at bounding box center [242, 298] width 123 height 13
type input "just want a change"
click at [66, 97] on button "1d" at bounding box center [65, 99] width 17 height 13
type input "[DATE] 10:22 AM"
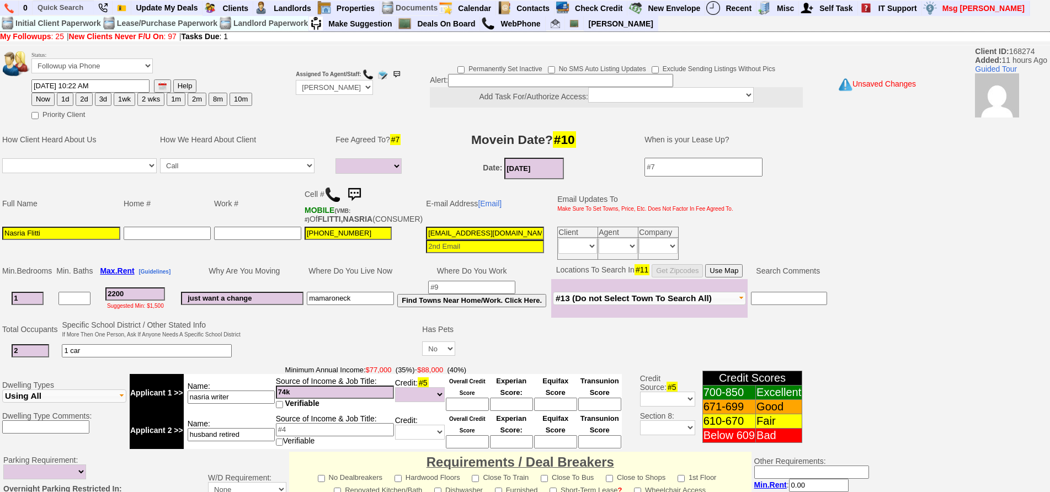
scroll to position [311, 0]
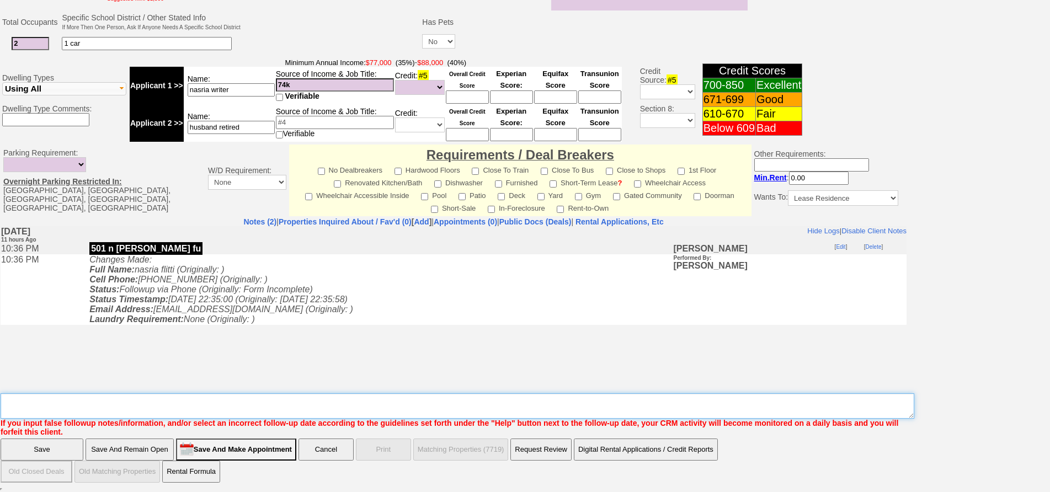
click at [562, 402] on textarea "Insert New Note Here" at bounding box center [458, 405] width 914 height 25
type textarea "n [PERSON_NAME] [DATE]?"
click at [562, 402] on textarea "Insert New Note Here" at bounding box center [458, 405] width 914 height 25
click at [50, 409] on textarea "Insert New Note Here" at bounding box center [458, 405] width 914 height 25
click at [86, 403] on textarea "Insert New Note Here" at bounding box center [458, 405] width 914 height 25
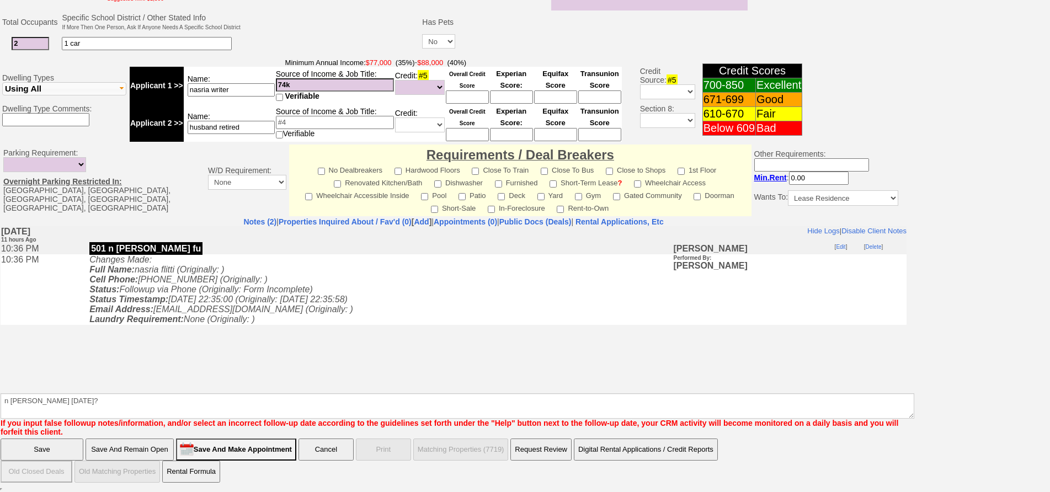
click at [121, 444] on input "Save And Remain Open" at bounding box center [130, 450] width 88 height 22
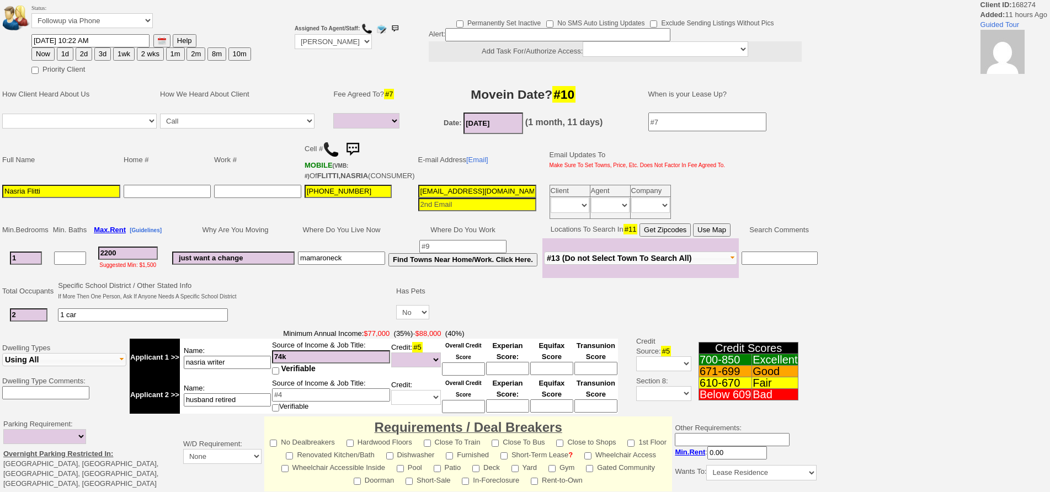
select select
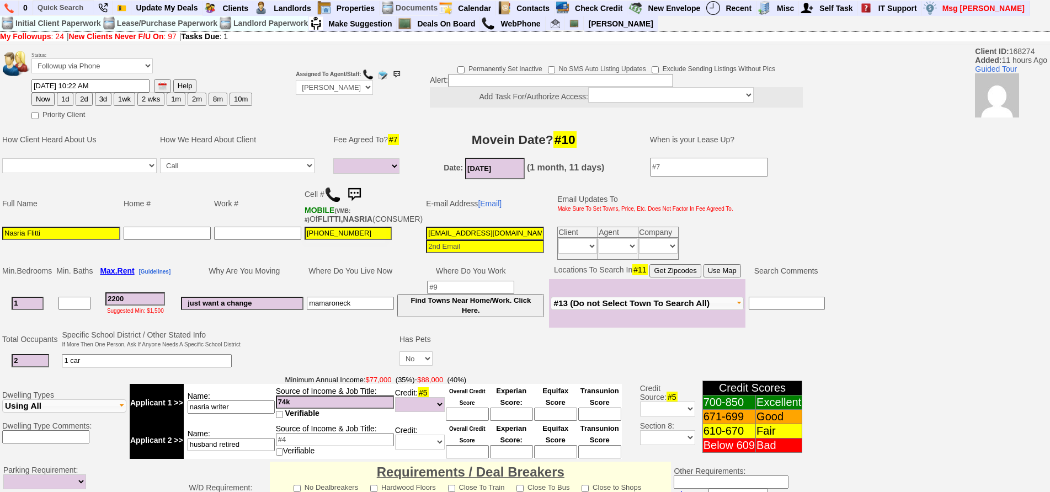
click at [354, 194] on img at bounding box center [354, 195] width 22 height 22
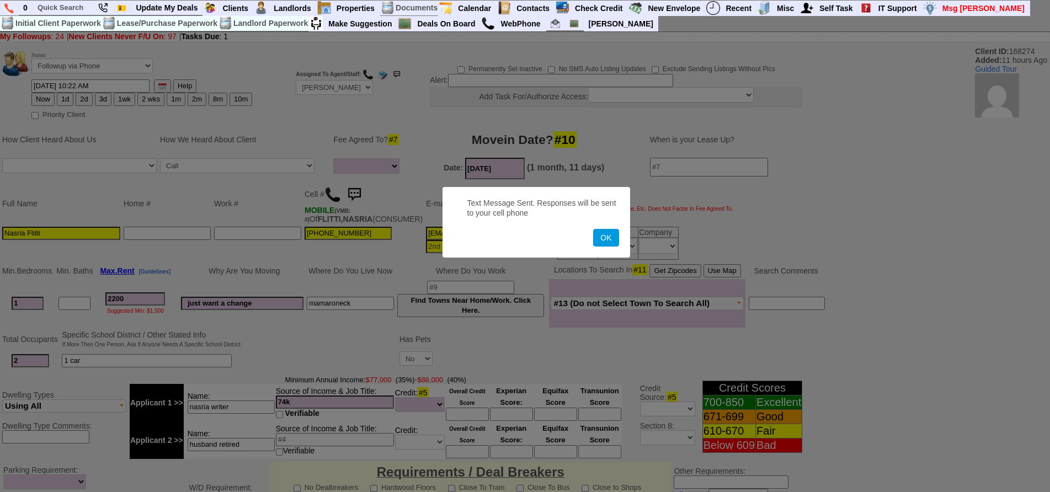
click at [593, 229] on button "OK" at bounding box center [605, 238] width 25 height 18
